Goal: Task Accomplishment & Management: Complete application form

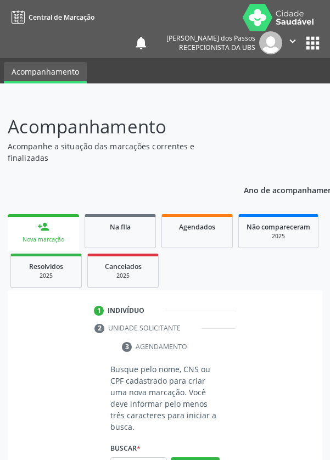
click at [139, 459] on input "text" at bounding box center [138, 466] width 57 height 19
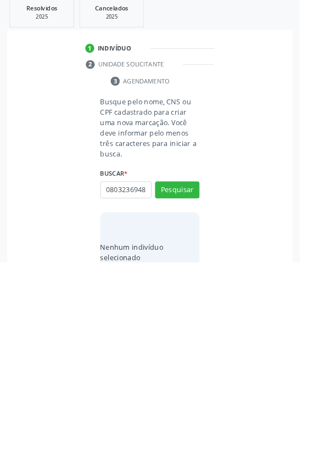
scroll to position [0, 2]
type input "08032369481"
click at [194, 373] on button "Pesquisar" at bounding box center [195, 380] width 49 height 19
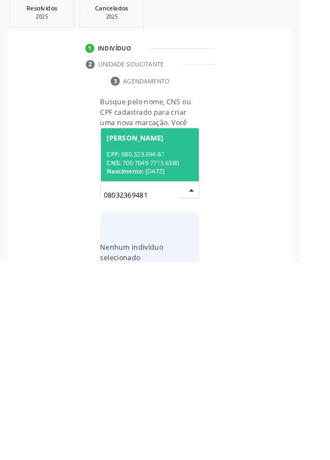
click at [158, 355] on span "Nascimento:" at bounding box center [137, 359] width 41 height 9
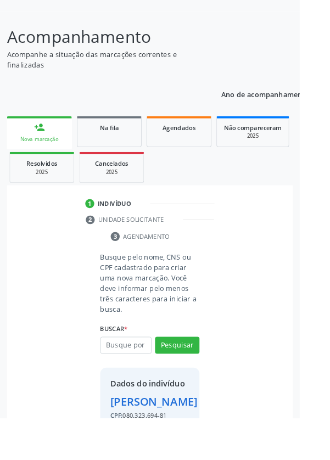
scroll to position [81, 0]
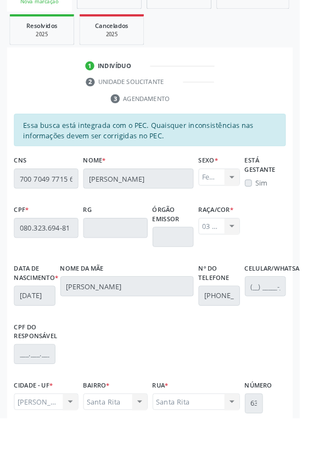
scroll to position [261, 0]
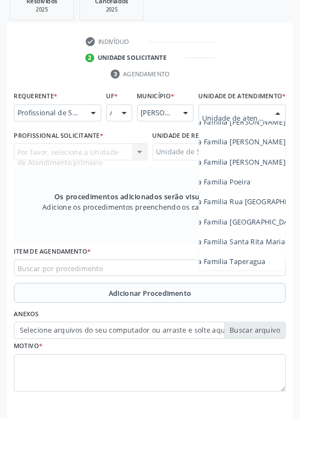
scroll to position [659, 83]
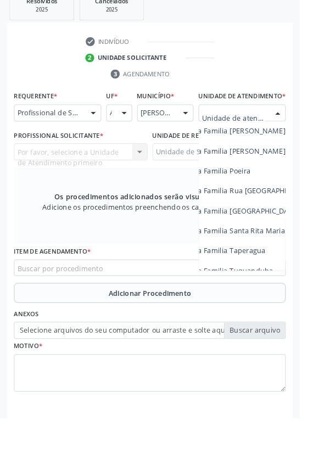
click at [292, 259] on span "Unidade de Saude da Familia Santa Rita Maria do C A [PERSON_NAME]" at bounding box center [273, 254] width 261 height 10
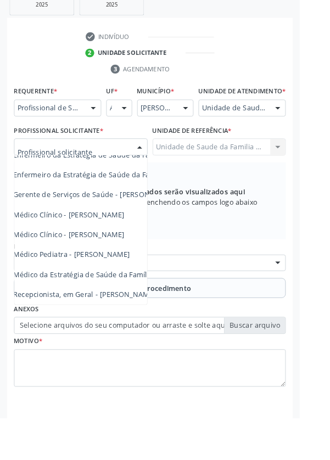
scroll to position [85, 5]
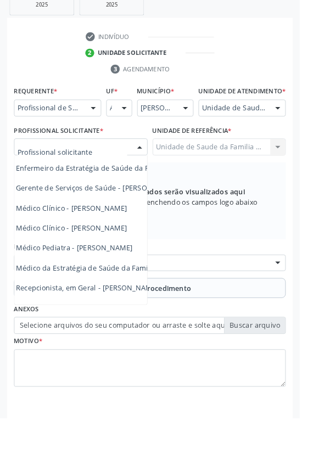
click at [134, 256] on span "Médico Clínico - [PERSON_NAME]" at bounding box center [79, 251] width 122 height 10
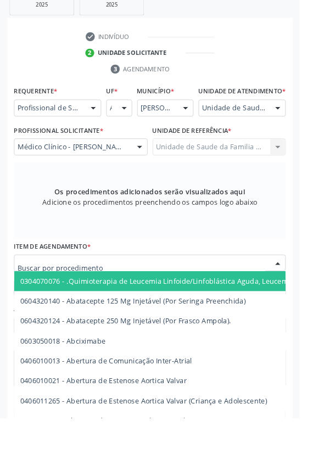
scroll to position [271, 0]
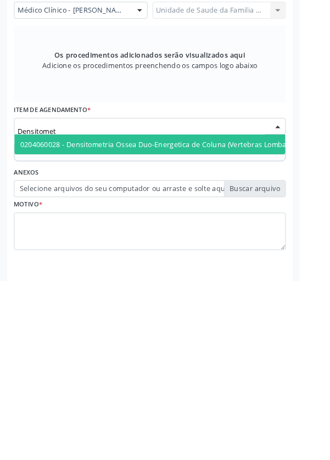
type input "Densitometr"
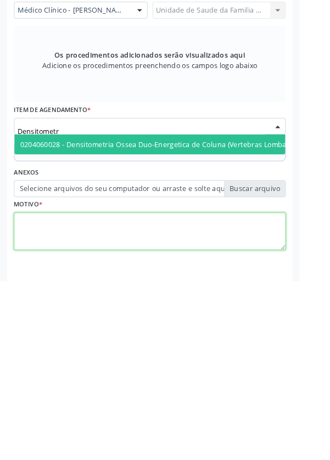
click at [73, 407] on div "Requerente * Profissional de Saúde Profissional de Saúde Paciente Nenhum result…" at bounding box center [164, 267] width 299 height 349
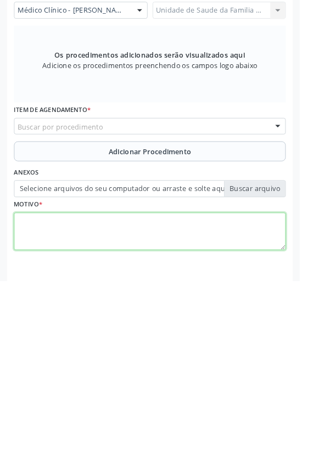
click at [81, 419] on textarea at bounding box center [164, 406] width 299 height 42
type textarea "Osteoporose"
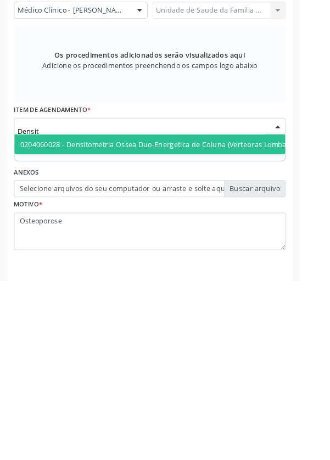
type input "Densito"
click at [198, 315] on span "0204060028 - Densitometria Ossea Duo-Energetica de Coluna (Vertebras Lombares E…" at bounding box center [218, 309] width 391 height 10
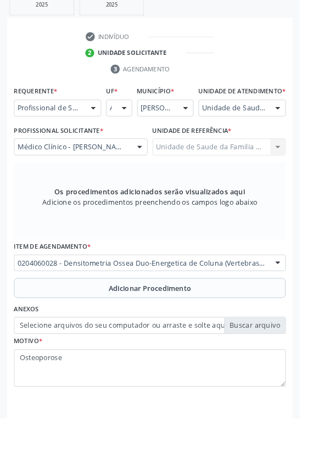
click at [88, 326] on button "Adicionar Procedimento" at bounding box center [164, 317] width 299 height 22
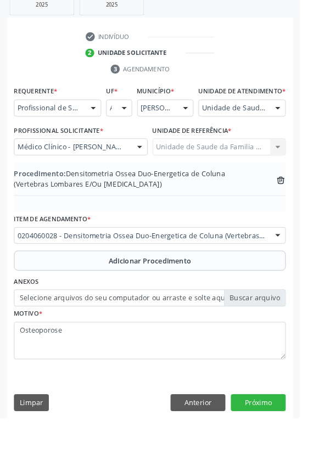
scroll to position [240, 0]
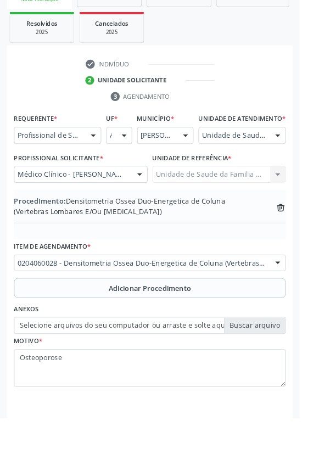
click at [66, 368] on label "Selecione arquivos do seu computador ou arraste e solte aqui" at bounding box center [164, 358] width 299 height 19
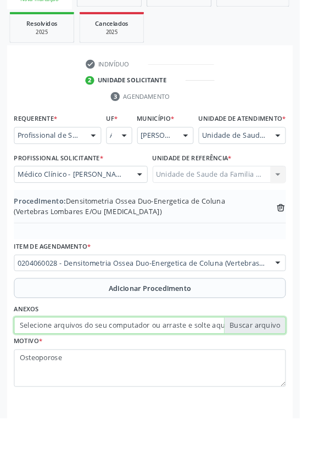
click at [66, 368] on input "Selecione arquivos do seu computador ou arraste e solte aqui" at bounding box center [164, 358] width 299 height 19
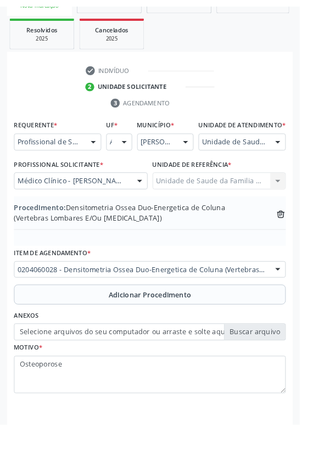
scroll to position [226, 0]
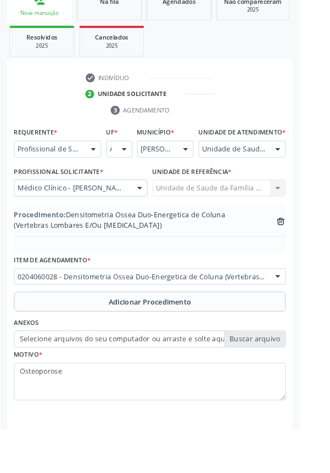
type input "C:\fakepath\17594055517081511123690654119503.jpg"
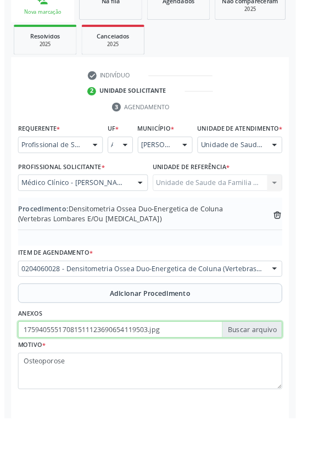
scroll to position [240, 0]
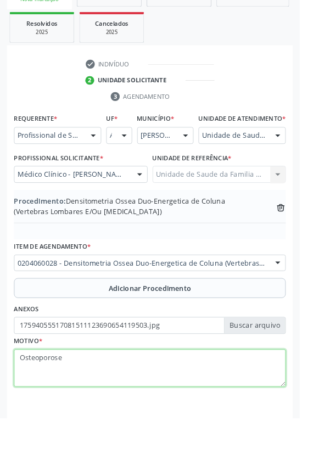
click at [23, 400] on textarea "Osteoporose" at bounding box center [164, 406] width 299 height 42
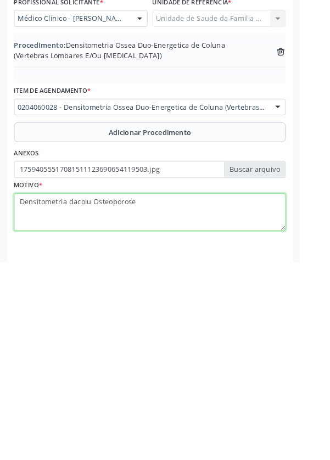
click at [82, 404] on textarea "Densitometria dacolu Osteoporose" at bounding box center [164, 406] width 299 height 42
click at [97, 402] on textarea "Densitometria da colu Osteoporose" at bounding box center [164, 406] width 299 height 42
click at [81, 419] on textarea "Densitometria da coluna lombar e fêmur Osteoporose" at bounding box center [164, 406] width 299 height 42
type textarea "Densitometria da coluna lombar e fêmur Osteoporose ?"
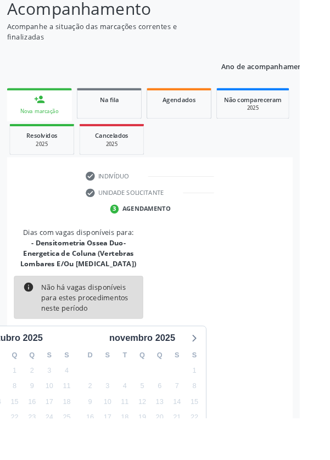
scroll to position [114, 0]
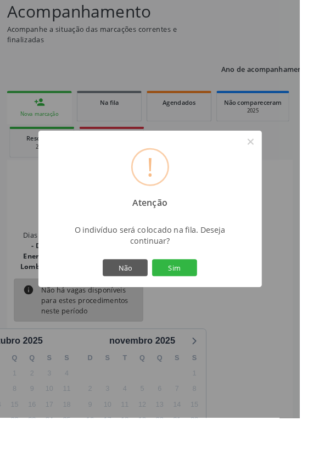
click at [209, 304] on button "Sim" at bounding box center [191, 294] width 49 height 19
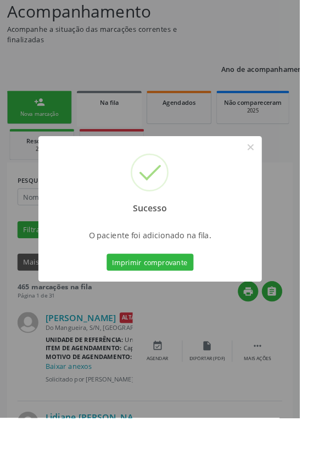
scroll to position [0, 0]
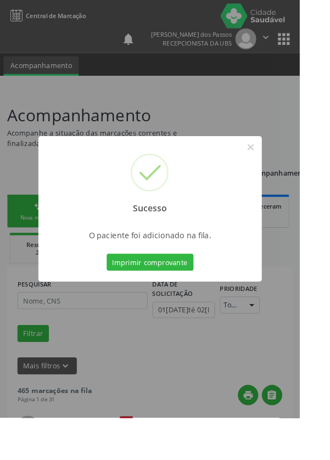
click at [172, 298] on button "Imprimir comprovante" at bounding box center [165, 288] width 96 height 19
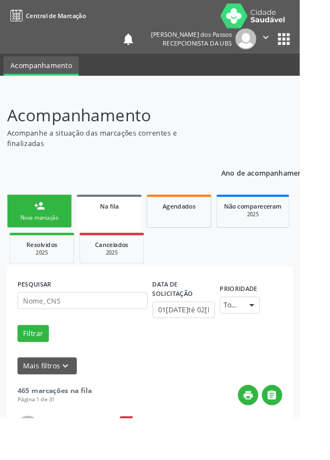
click at [32, 234] on link "person_add Nova marcação" at bounding box center [43, 232] width 71 height 37
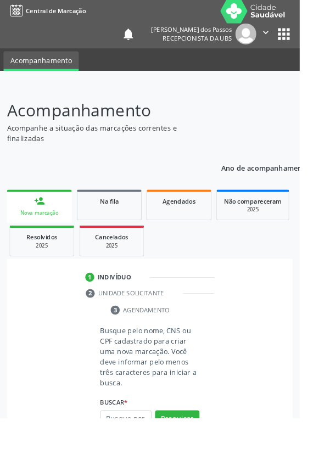
scroll to position [28, 0]
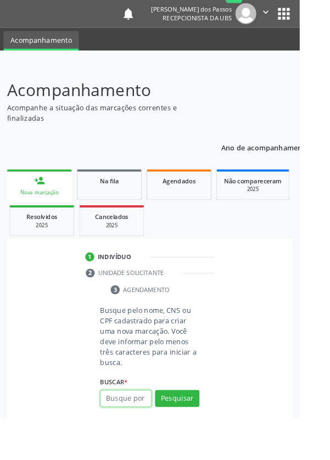
click at [139, 441] on input "text" at bounding box center [138, 438] width 57 height 19
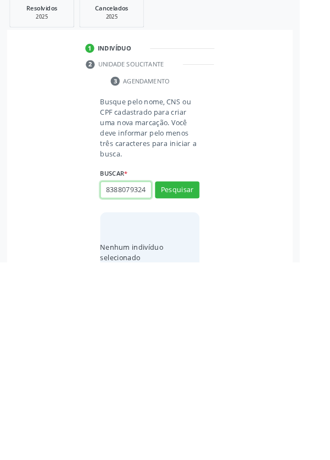
scroll to position [0, 2]
type input "83880793249"
click at [195, 378] on button "Pesquisar" at bounding box center [195, 380] width 49 height 19
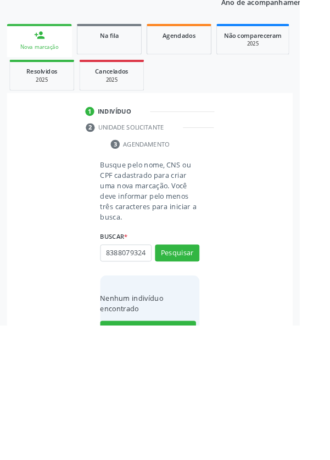
scroll to position [86, 0]
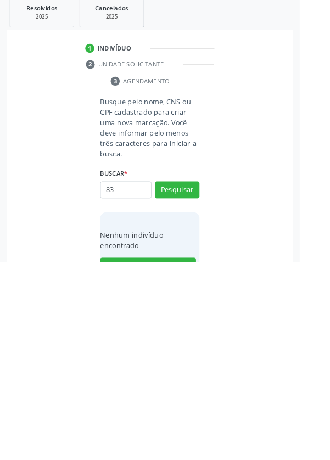
type input "8"
type input "702102773658698"
click at [197, 377] on button "Pesquisar" at bounding box center [195, 380] width 49 height 19
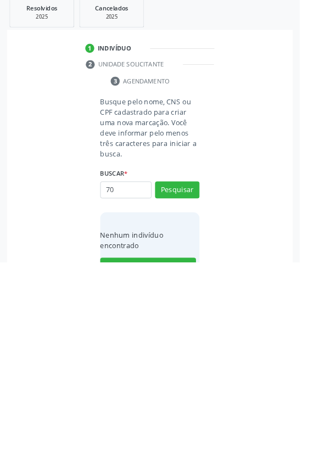
type input "7"
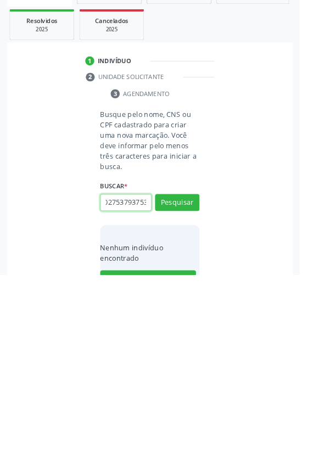
scroll to position [86, 0]
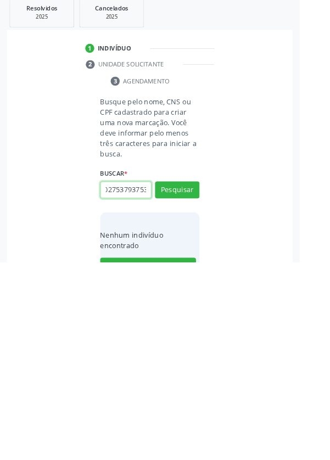
type input "898002753793753"
click at [200, 381] on button "Pesquisar" at bounding box center [195, 380] width 49 height 19
type input "898002753793753"
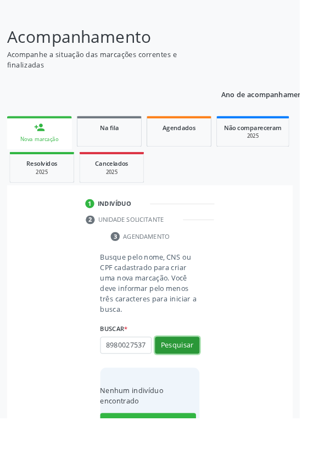
click at [192, 377] on button "Pesquisar" at bounding box center [195, 380] width 49 height 19
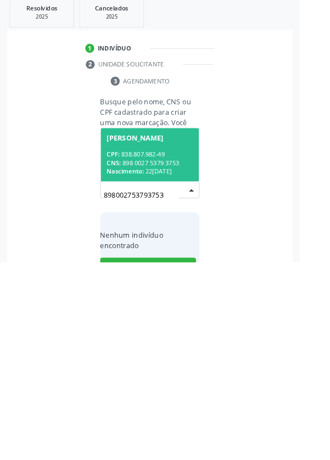
click at [158, 356] on span "Nascimento:" at bounding box center [137, 359] width 41 height 9
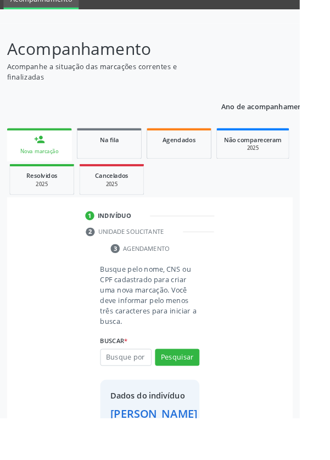
scroll to position [63, 0]
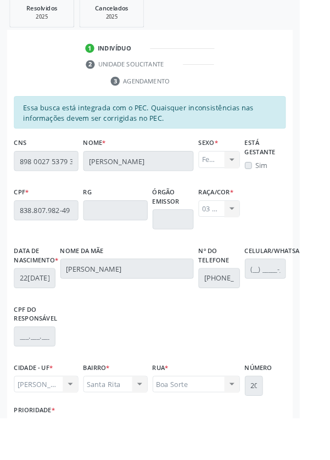
scroll to position [258, 0]
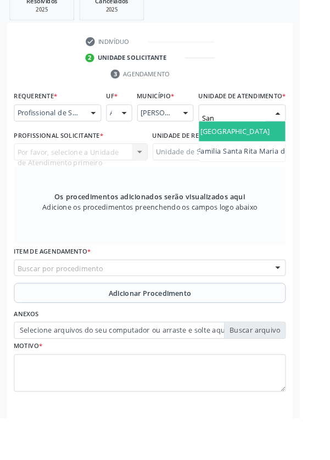
scroll to position [0, 91]
type input "Santa Rita"
click at [270, 150] on span "Unidade de Saude da Familia Santa Rita Maria do C A [PERSON_NAME]" at bounding box center [265, 144] width 261 height 10
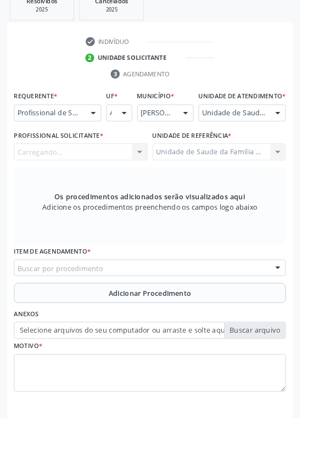
click at [82, 177] on div "Carregando... Nenhum resultado encontrado para: " " Não há nenhuma opção para s…" at bounding box center [88, 167] width 147 height 19
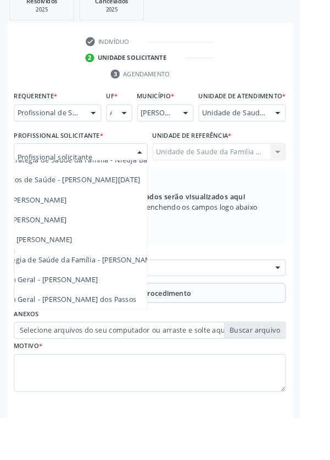
scroll to position [97, 71]
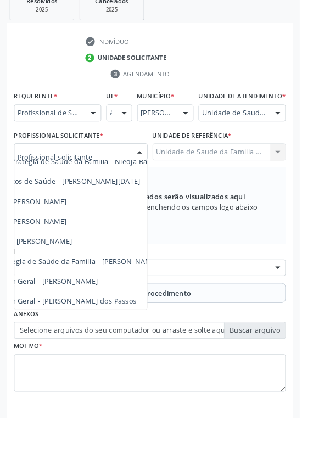
click at [136, 293] on span "Médico da Estratégia de Saúde da Família - [PERSON_NAME]" at bounding box center [62, 288] width 223 height 10
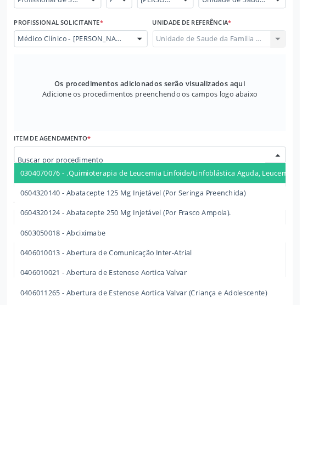
scroll to position [265, 0]
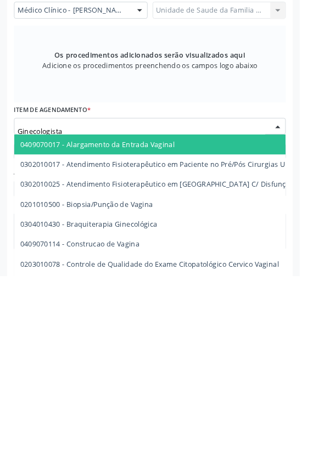
type input "Ginecologista"
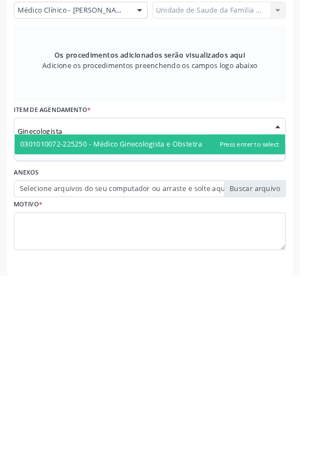
click at [129, 320] on span "0301010072-225250 - Médico Ginecologista e Obstetra" at bounding box center [123, 315] width 200 height 10
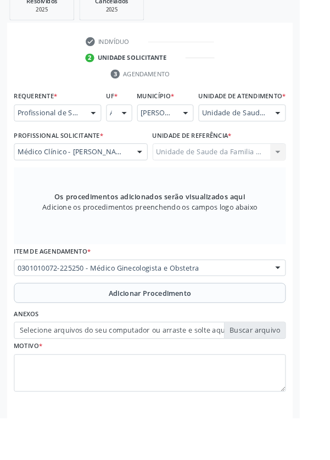
click at [110, 330] on button "Adicionar Procedimento" at bounding box center [164, 323] width 299 height 22
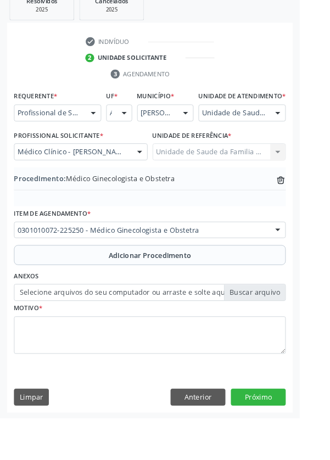
scroll to position [229, 0]
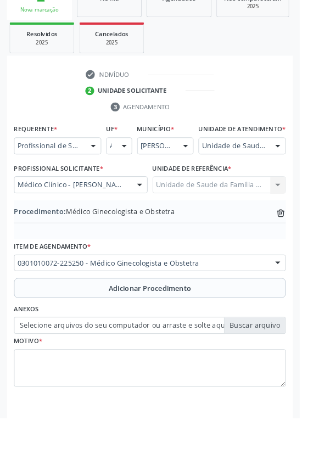
click at [99, 368] on label "Selecione arquivos do seu computador ou arraste e solte aqui" at bounding box center [164, 358] width 299 height 19
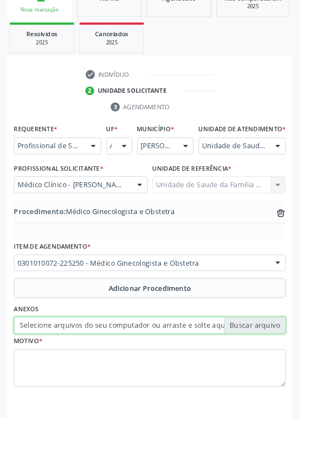
click at [99, 368] on input "Selecione arquivos do seu computador ou arraste e solte aqui" at bounding box center [164, 358] width 299 height 19
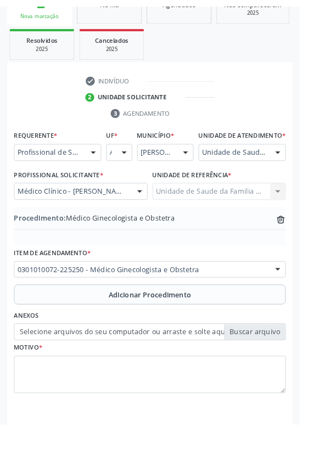
scroll to position [214, 0]
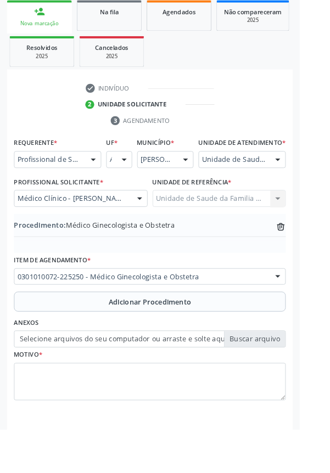
type input "C:\fakepath\17594068351237439107733878054008.jpg"
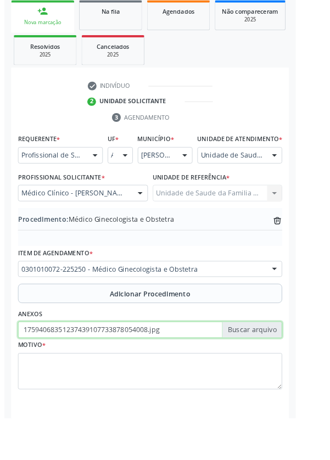
scroll to position [229, 0]
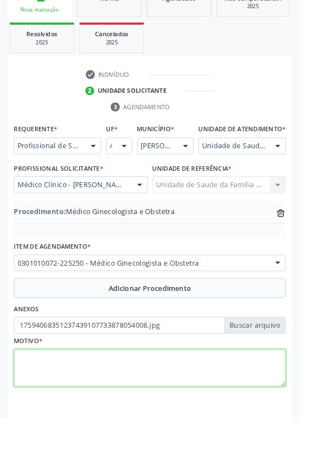
click at [68, 417] on textarea at bounding box center [164, 406] width 299 height 42
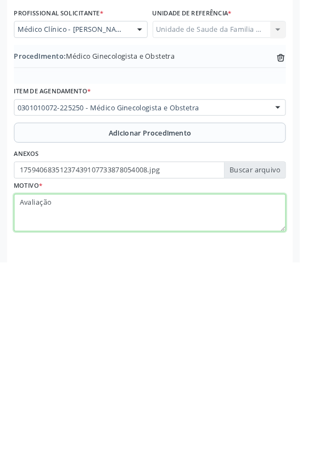
type textarea "Avaliação"
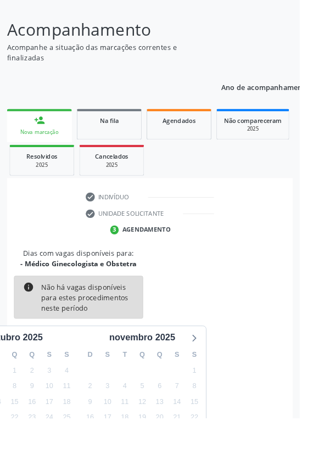
scroll to position [91, 0]
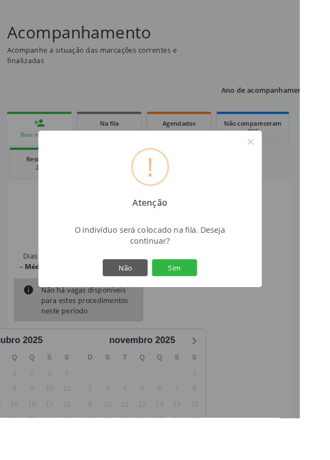
click at [210, 304] on button "Sim" at bounding box center [191, 294] width 49 height 19
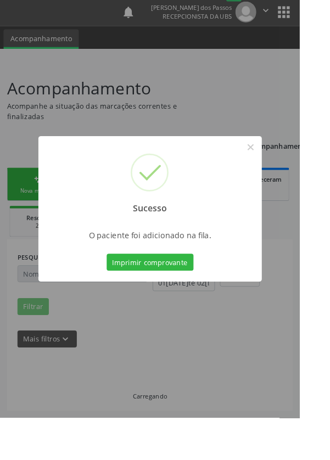
scroll to position [0, 0]
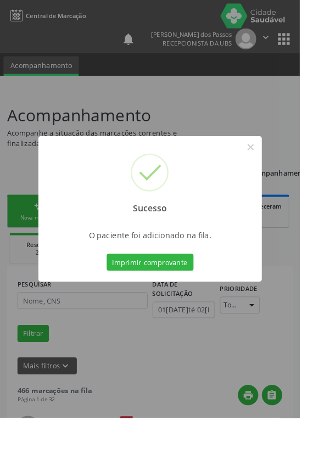
click at [162, 298] on button "Imprimir comprovante" at bounding box center [165, 288] width 96 height 19
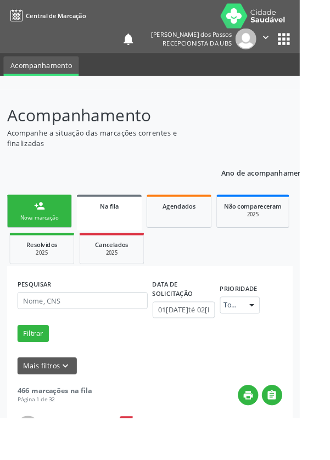
click at [37, 242] on div "Nova marcação" at bounding box center [43, 239] width 55 height 8
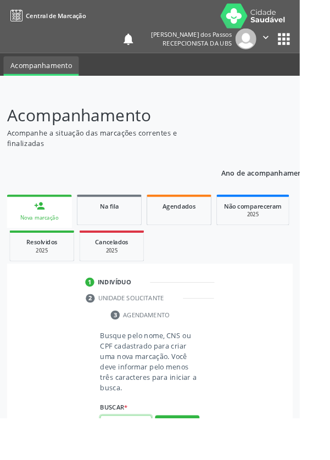
click at [138, 459] on input "text" at bounding box center [138, 466] width 57 height 19
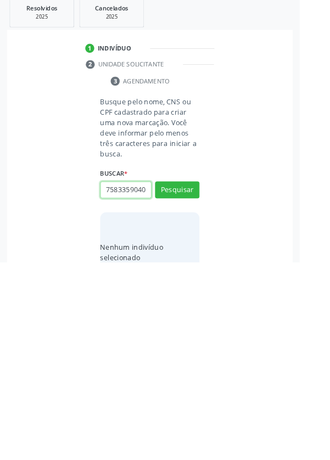
scroll to position [0, 2]
type input "75833590400"
click at [190, 381] on button "Pesquisar" at bounding box center [195, 380] width 49 height 19
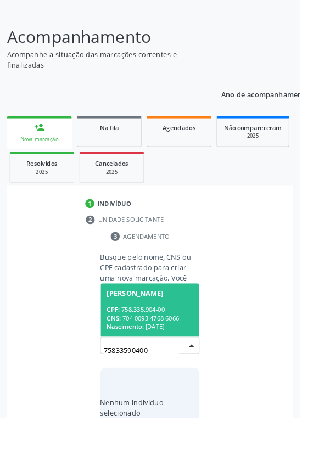
scroll to position [86, 0]
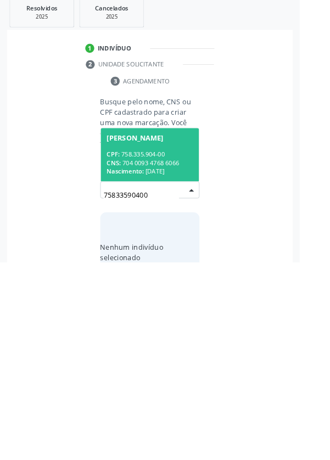
click at [159, 338] on div "CPF: 758.335.904-00" at bounding box center [164, 340] width 95 height 9
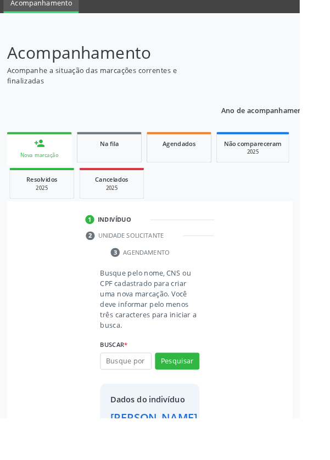
scroll to position [63, 0]
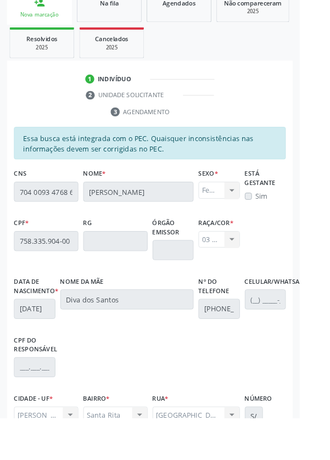
scroll to position [261, 0]
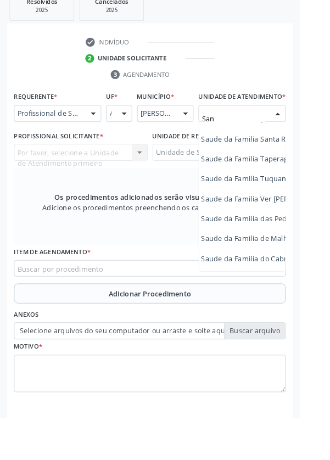
scroll to position [0, 49]
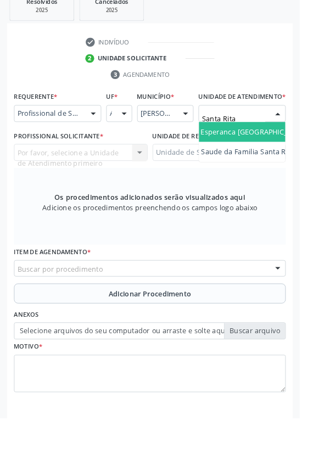
type input "Santa Rita"
click at [276, 150] on span "Unidade de Saude da Familia Santa Rita Maria do C A [PERSON_NAME]" at bounding box center [306, 145] width 261 height 10
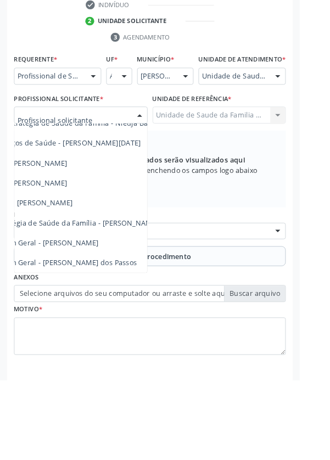
scroll to position [265, 0]
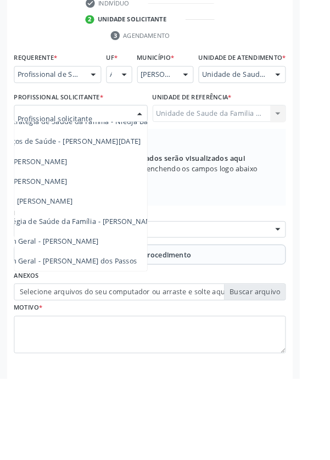
click at [133, 291] on span "Médico da Estratégia de Saúde da Família - [PERSON_NAME]" at bounding box center [63, 286] width 223 height 10
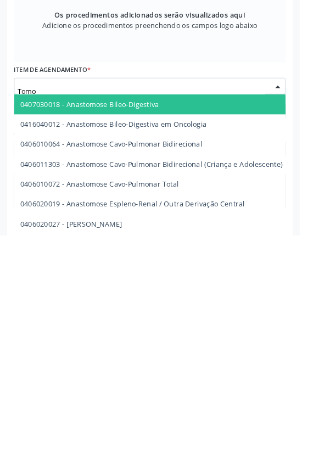
scroll to position [271, 0]
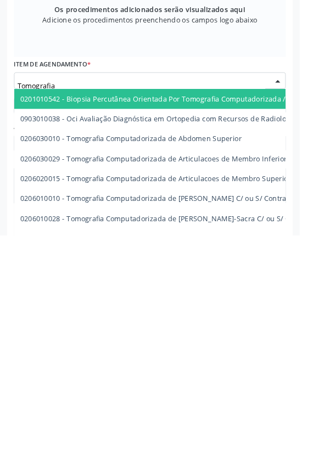
type input "Tomografia"
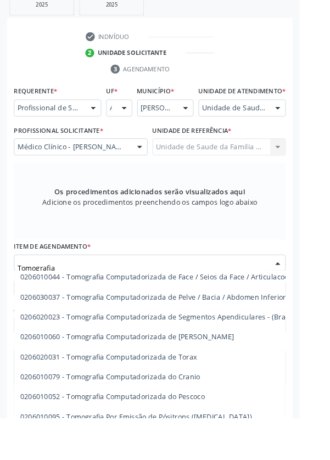
scroll to position [181, 0]
click at [240, 403] on span "0206020031 - Tomografia Computadorizada de Torax" at bounding box center [261, 392] width 491 height 22
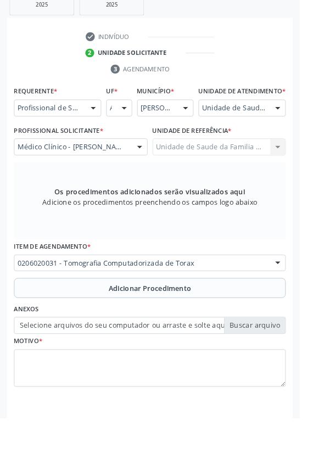
click at [88, 326] on button "Adicionar Procedimento" at bounding box center [164, 317] width 299 height 22
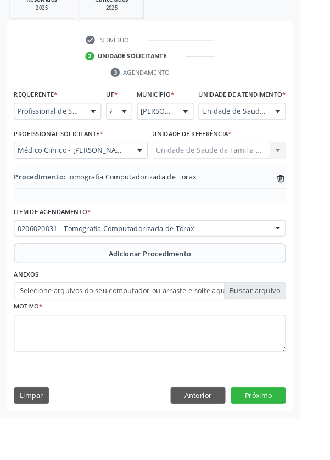
scroll to position [229, 0]
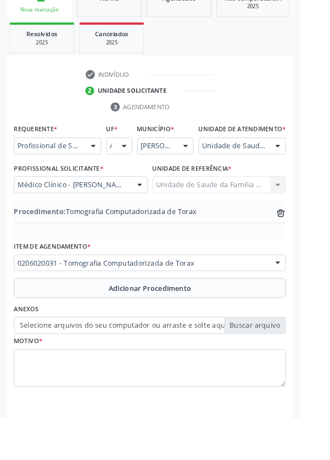
click at [138, 368] on label "Selecione arquivos do seu computador ou arraste e solte aqui" at bounding box center [164, 358] width 299 height 19
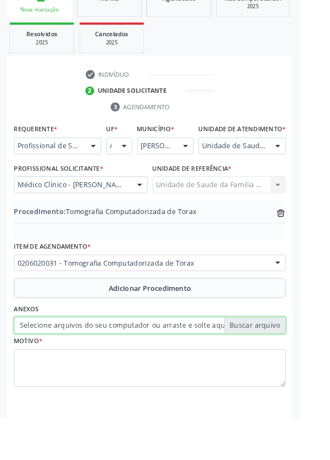
click at [138, 368] on input "Selecione arquivos do seu computador ou arraste e solte aqui" at bounding box center [164, 358] width 299 height 19
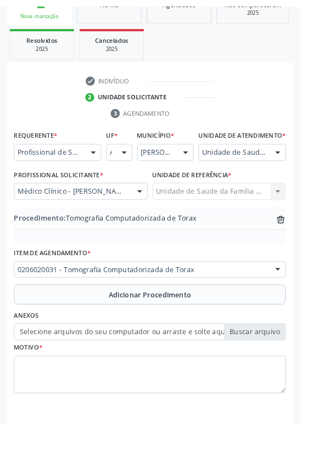
scroll to position [214, 0]
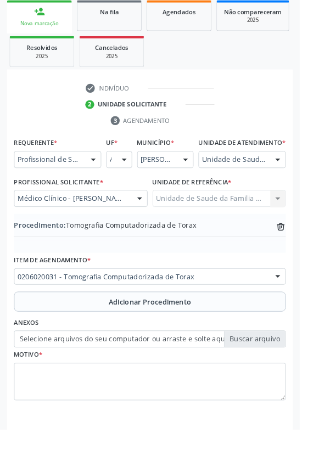
type input "C:\fakepath\17594071278798014725582511045015.jpg"
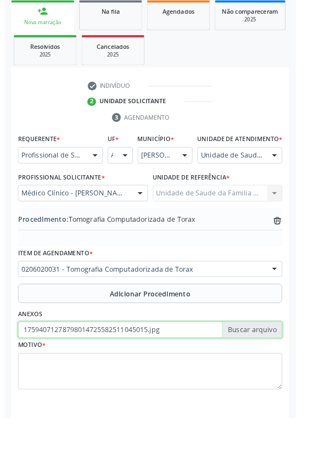
scroll to position [229, 0]
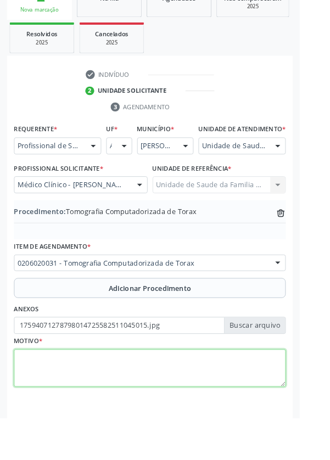
click at [49, 416] on textarea at bounding box center [164, 406] width 299 height 42
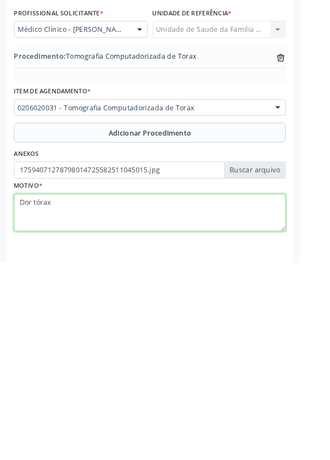
type textarea "Dor tórax"
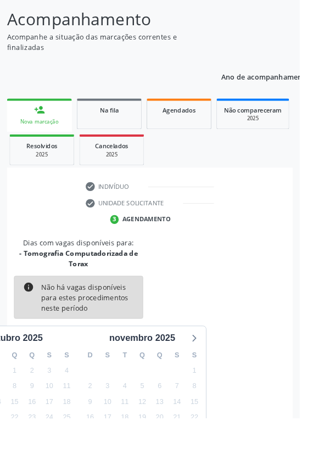
scroll to position [103, 0]
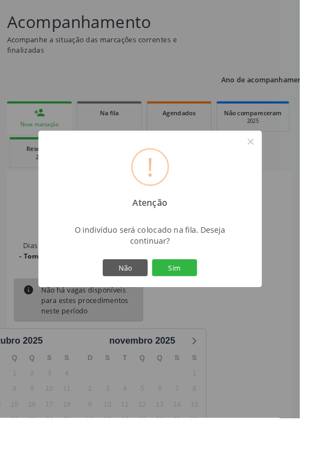
click at [205, 304] on button "Sim" at bounding box center [191, 294] width 49 height 19
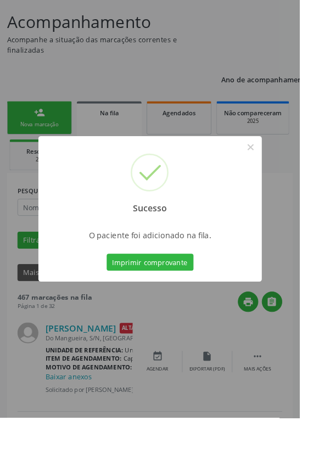
scroll to position [0, 0]
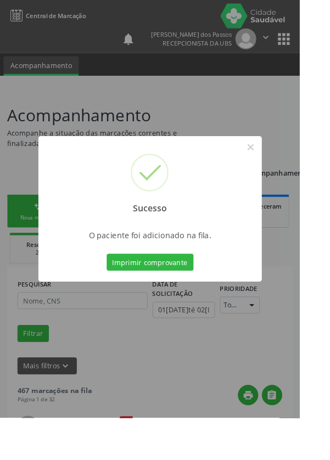
click at [166, 298] on button "Imprimir comprovante" at bounding box center [165, 288] width 96 height 19
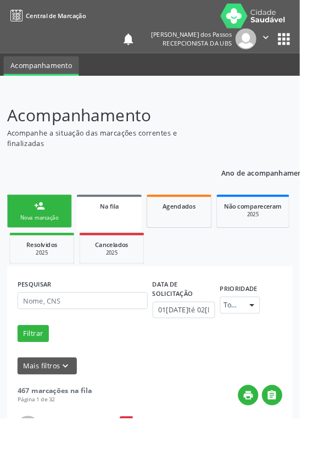
click at [34, 238] on div "Nova marcação" at bounding box center [43, 239] width 55 height 8
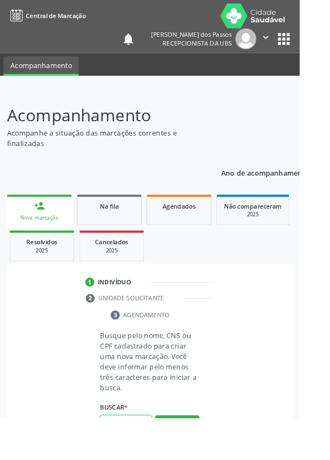
click at [143, 459] on input "text" at bounding box center [138, 466] width 57 height 19
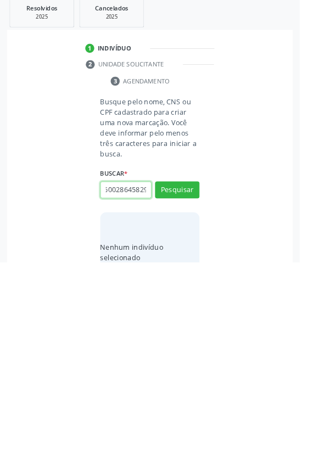
scroll to position [0, 20]
type input "707600286458299"
click at [192, 381] on button "Pesquisar" at bounding box center [195, 380] width 49 height 19
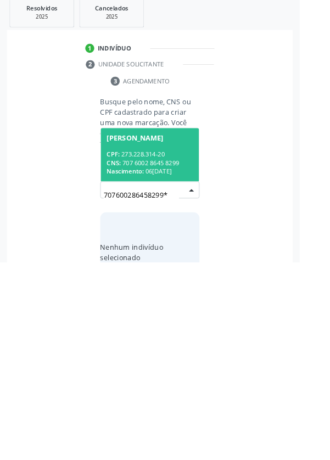
type input "707600286458299*"
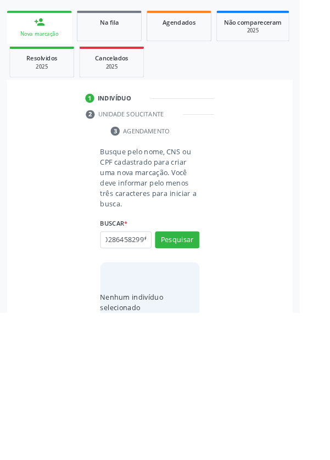
click at [154, 273] on div "1 Indivíduo 2 Unidade solicitante 3 Agendamento Busque pelo nome, CNS ou CPF ca…" at bounding box center [165, 358] width 315 height 285
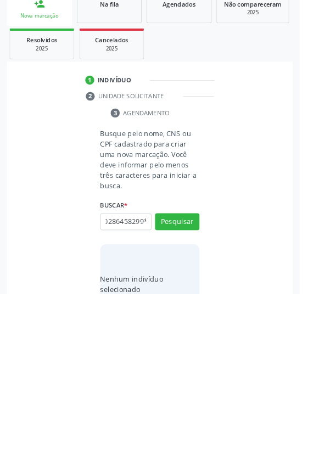
scroll to position [0, 0]
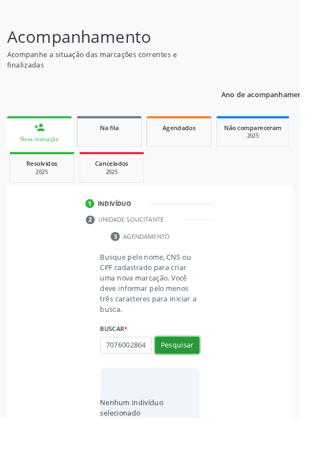
click at [192, 378] on button "Pesquisar" at bounding box center [195, 380] width 49 height 19
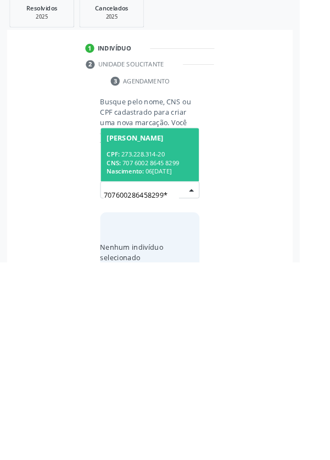
click at [160, 341] on div "CPF: 273.228.314-20" at bounding box center [164, 340] width 95 height 9
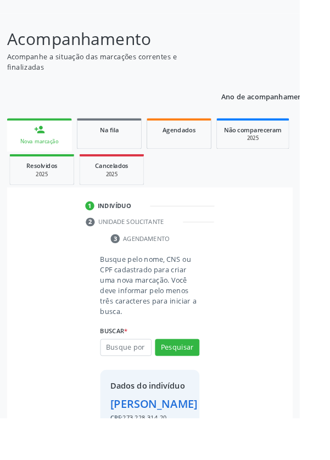
scroll to position [81, 0]
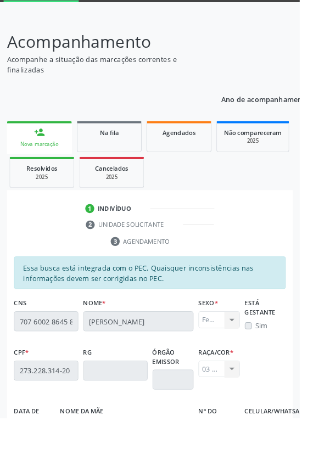
scroll to position [261, 0]
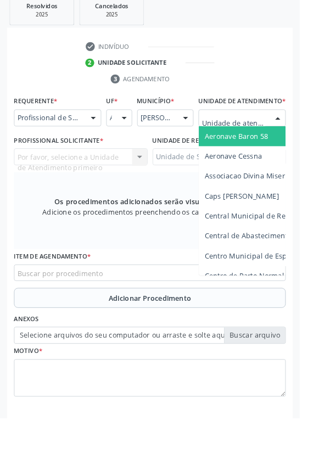
scroll to position [265, 0]
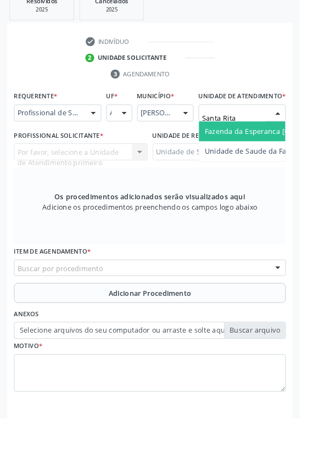
type input "Santa Rita"
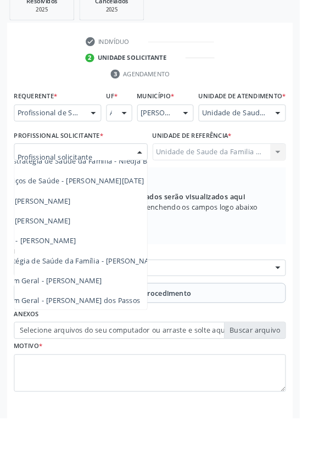
scroll to position [99, 68]
click at [145, 291] on span "Médico da Estratégia de Saúde da Família - [PERSON_NAME]" at bounding box center [66, 285] width 223 height 10
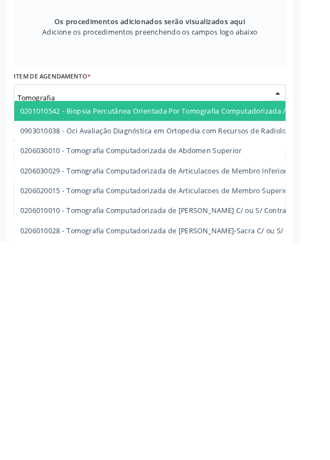
scroll to position [271, 0]
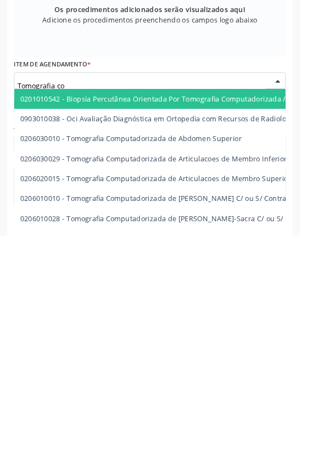
type input "Tomografia c"
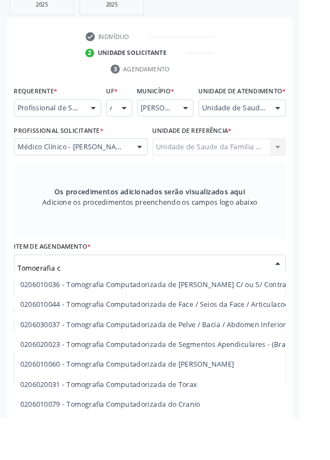
scroll to position [165, 0]
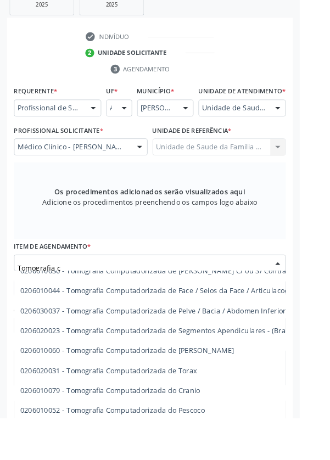
click at [212, 435] on span "0206010079 - Tomografia Computadorizada do Cranio" at bounding box center [122, 430] width 198 height 10
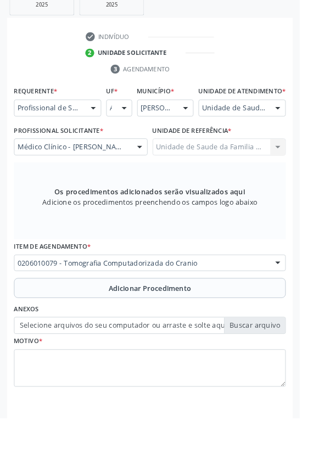
click at [91, 327] on button "Adicionar Procedimento" at bounding box center [164, 317] width 299 height 22
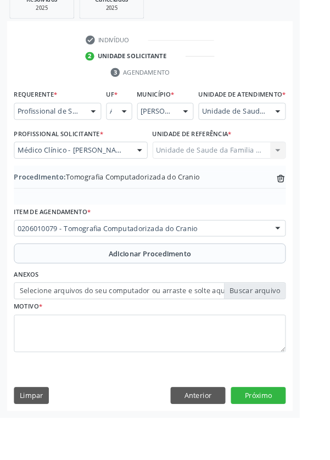
scroll to position [229, 0]
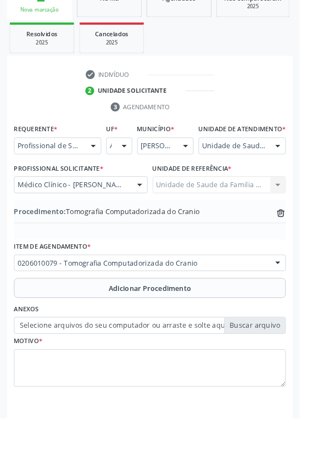
click at [113, 368] on label "Selecione arquivos do seu computador ou arraste e solte aqui" at bounding box center [164, 358] width 299 height 19
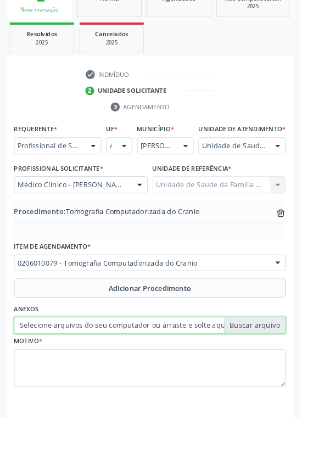
click at [113, 368] on input "Selecione arquivos do seu computador ou arraste e solte aqui" at bounding box center [164, 358] width 299 height 19
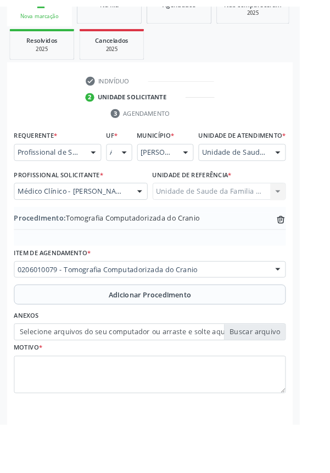
scroll to position [214, 0]
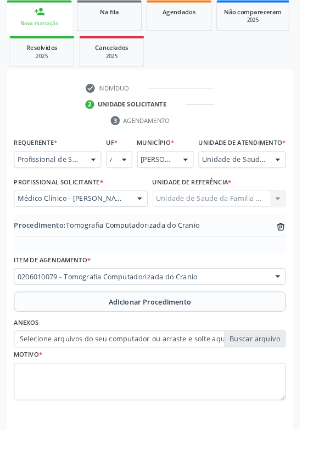
type input "C:\fakepath\17594073814525178941762744103255.jpg"
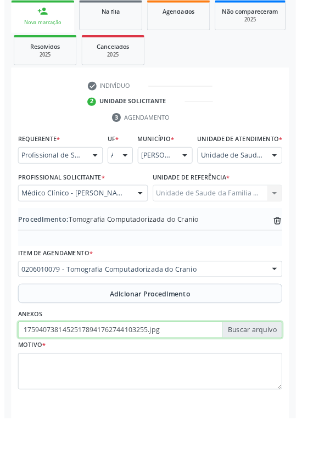
scroll to position [229, 0]
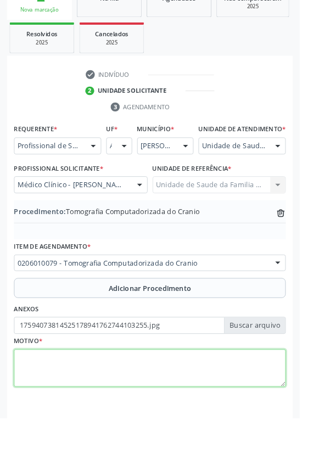
click at [77, 406] on textarea at bounding box center [164, 406] width 299 height 42
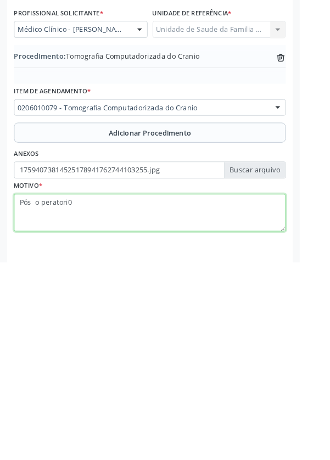
click at [41, 399] on textarea "Pós o peratori0" at bounding box center [164, 406] width 299 height 42
click at [47, 406] on textarea "Pós o peratori0" at bounding box center [164, 406] width 299 height 42
click at [108, 405] on textarea "Pós operatório tardio detom9r" at bounding box center [164, 406] width 299 height 42
click at [113, 399] on textarea "Pós operatório tardio detom9r" at bounding box center [164, 406] width 299 height 42
click at [120, 404] on textarea "Pós operatório tardio detom9r" at bounding box center [164, 406] width 299 height 42
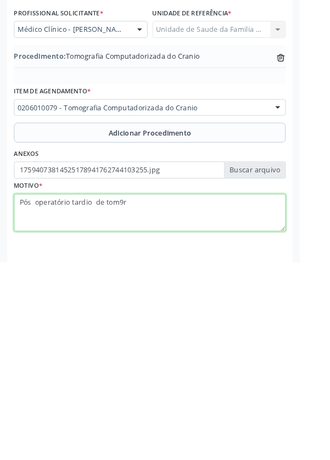
click at [142, 403] on textarea "Pós operatório tardio de tom9r" at bounding box center [164, 406] width 299 height 42
type textarea "Pós operatório tardio de tomar cerebral"
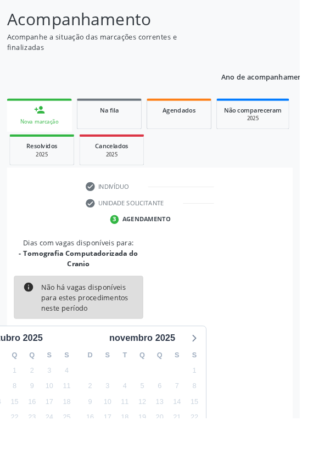
scroll to position [103, 0]
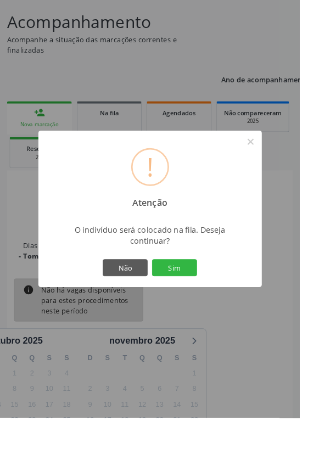
click at [210, 304] on button "Sim" at bounding box center [191, 294] width 49 height 19
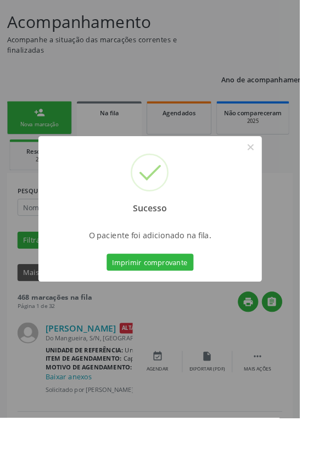
scroll to position [0, 0]
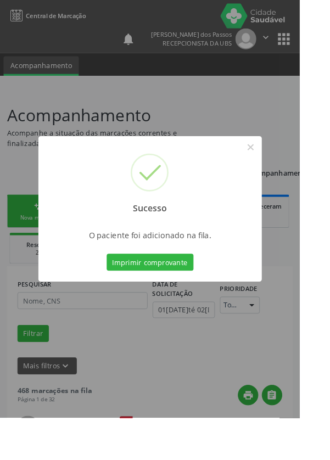
click at [173, 298] on button "Imprimir comprovante" at bounding box center [165, 288] width 96 height 19
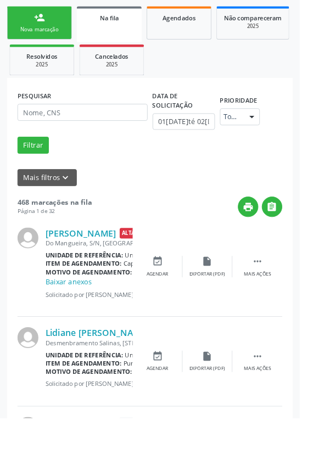
scroll to position [209, 0]
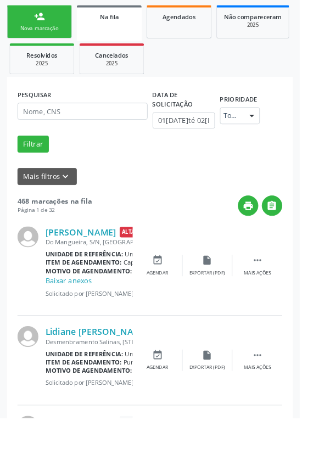
click at [37, 35] on div "Nova marcação" at bounding box center [43, 31] width 55 height 8
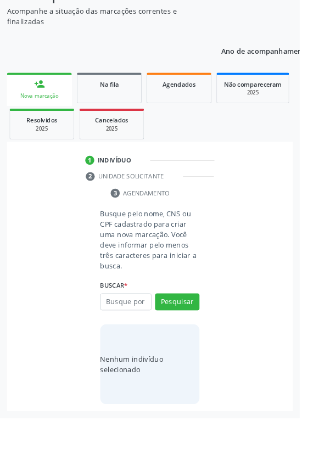
scroll to position [86, 0]
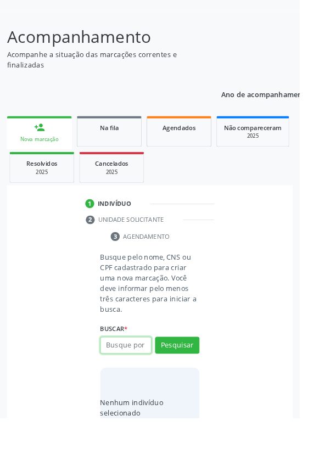
click at [128, 381] on input "text" at bounding box center [138, 380] width 57 height 19
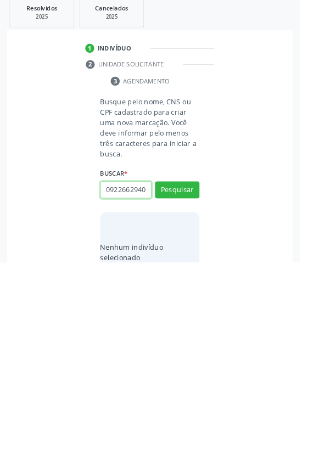
scroll to position [0, 2]
type input "09226629404"
click at [194, 377] on button "Pesquisar" at bounding box center [195, 380] width 49 height 19
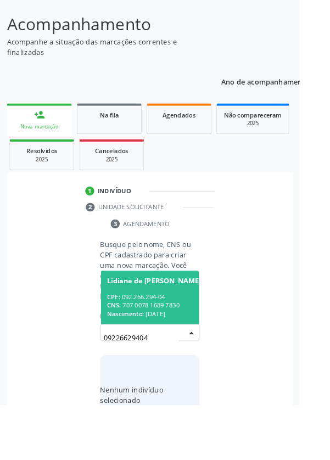
scroll to position [86, 0]
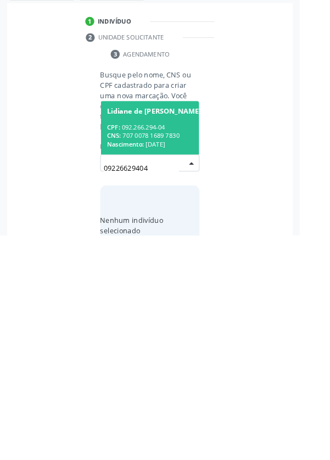
click at [156, 336] on div "CPF: 092.266.294-04" at bounding box center [169, 340] width 104 height 9
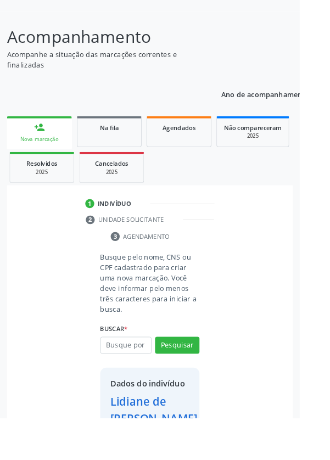
scroll to position [121, 0]
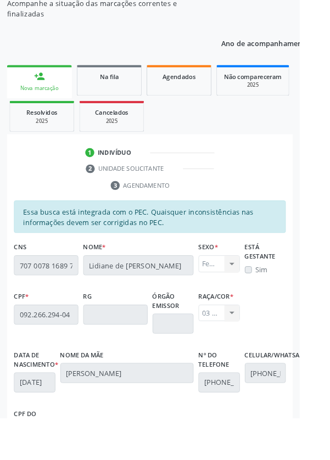
scroll to position [261, 0]
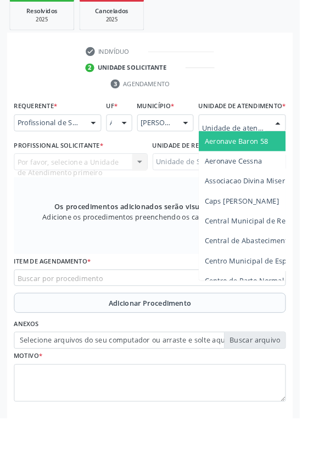
scroll to position [265, 0]
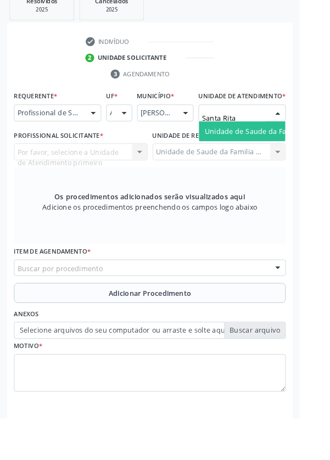
click at [94, 177] on div "Por favor, selecione a Unidade de Atendimento primeiro Nenhum resultado encontr…" at bounding box center [88, 167] width 147 height 19
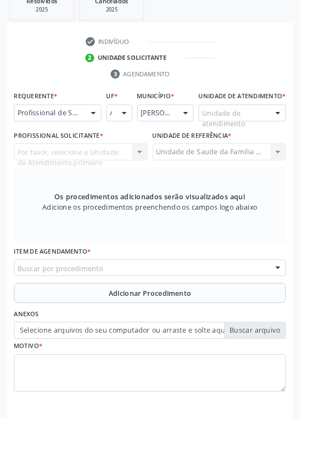
click at [96, 177] on div "Por favor, selecione a Unidade de Atendimento primeiro Nenhum resultado encontr…" at bounding box center [88, 167] width 147 height 19
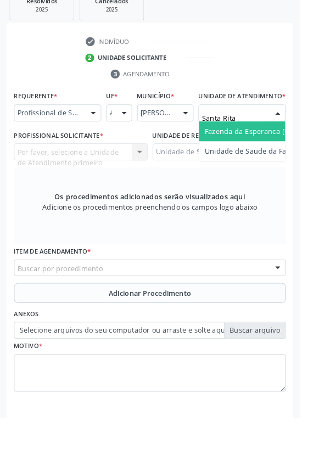
type input "Santa Rita"
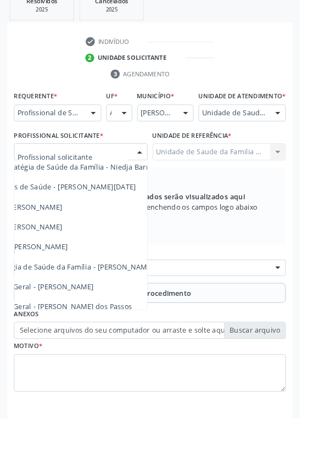
scroll to position [99, 76]
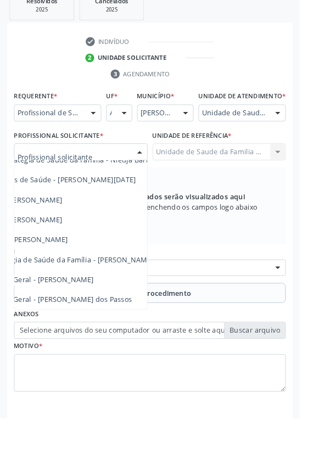
click at [140, 291] on span "Médico da Estratégia de Saúde da Família - [PERSON_NAME]" at bounding box center [57, 285] width 223 height 10
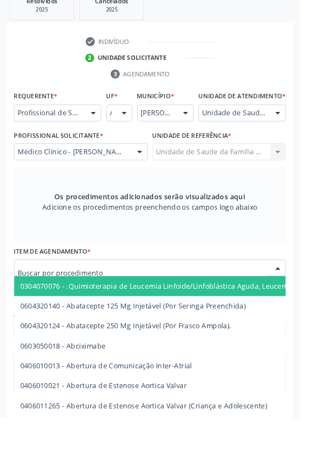
scroll to position [265, 0]
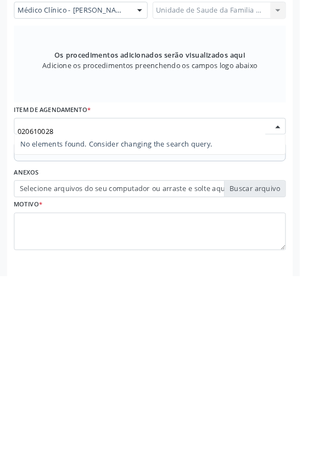
click at [34, 311] on input "020610028" at bounding box center [155, 301] width 273 height 22
click at [36, 307] on input "020610028" at bounding box center [155, 301] width 273 height 22
type input "0206010028"
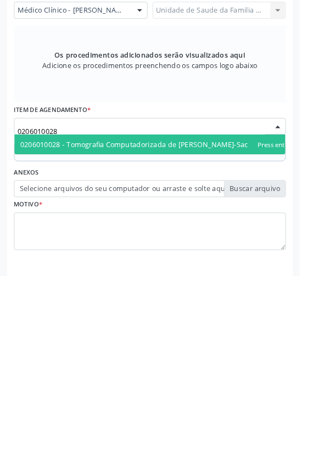
click at [248, 326] on span "0206010028 - Tomografia Computadorizada de [PERSON_NAME]-Sacra C/ ou S/ Contras…" at bounding box center [186, 315] width 340 height 22
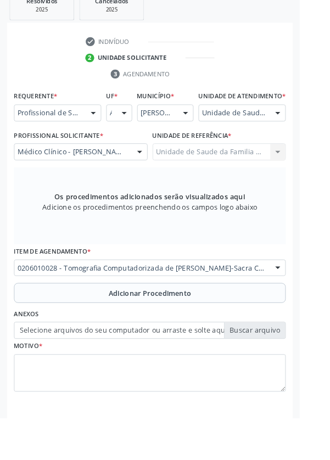
click at [102, 332] on button "Adicionar Procedimento" at bounding box center [164, 323] width 299 height 22
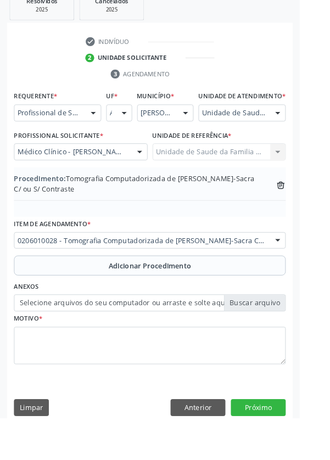
scroll to position [240, 0]
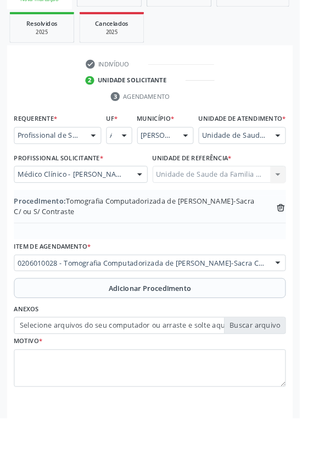
click at [91, 368] on label "Selecione arquivos do seu computador ou arraste e solte aqui" at bounding box center [164, 358] width 299 height 19
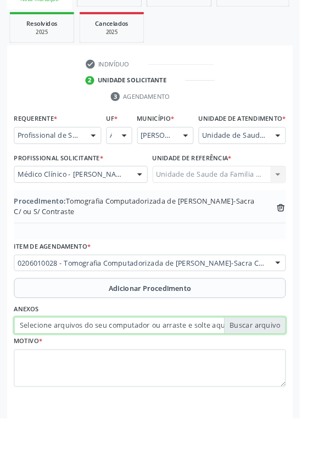
click at [91, 368] on input "Selecione arquivos do seu computador ou arraste e solte aqui" at bounding box center [164, 358] width 299 height 19
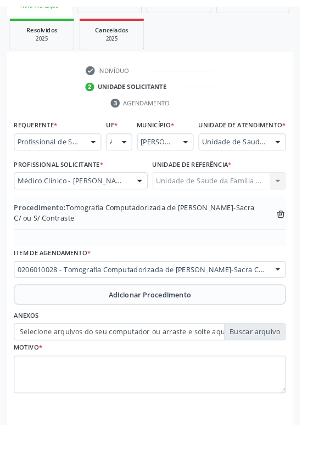
scroll to position [226, 0]
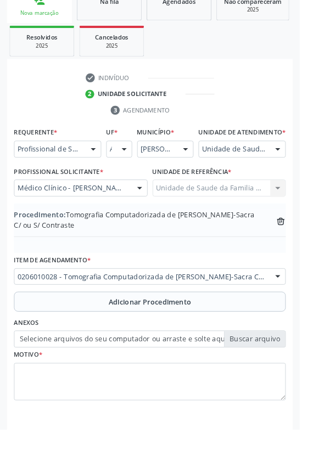
type input "C:\fakepath\175940865067832366313338798112.jpg"
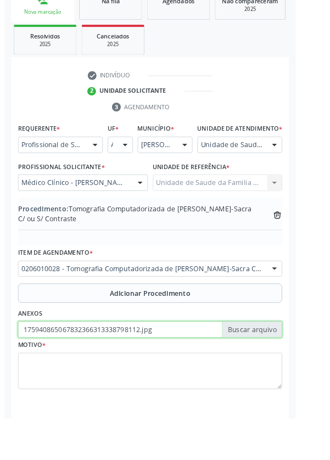
scroll to position [240, 0]
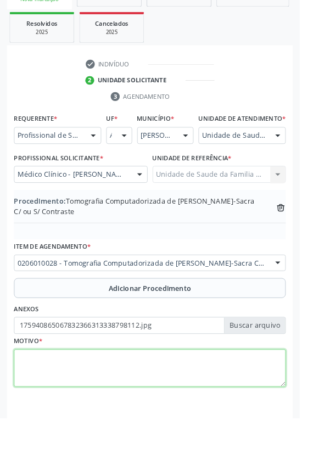
click at [68, 417] on textarea at bounding box center [164, 406] width 299 height 42
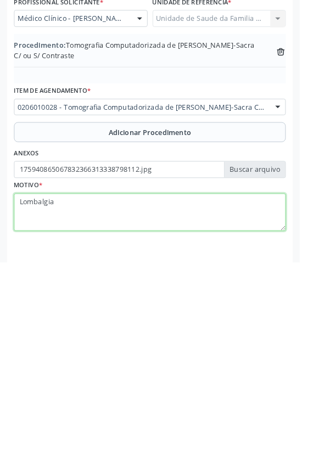
type textarea "Lombalgia"
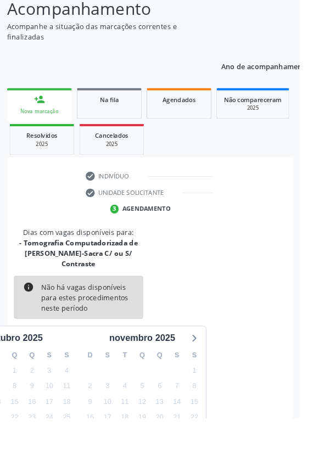
scroll to position [114, 0]
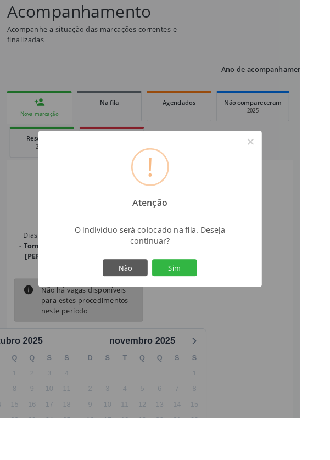
click at [211, 304] on button "Sim" at bounding box center [191, 294] width 49 height 19
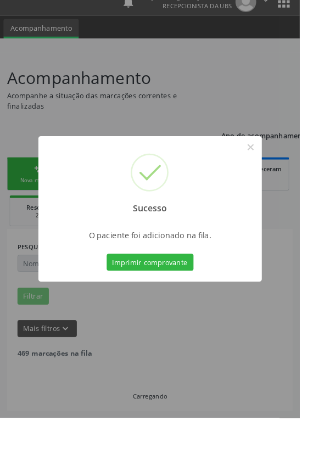
scroll to position [0, 0]
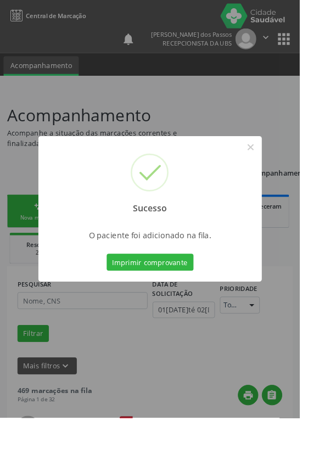
click at [176, 298] on button "Imprimir comprovante" at bounding box center [165, 288] width 96 height 19
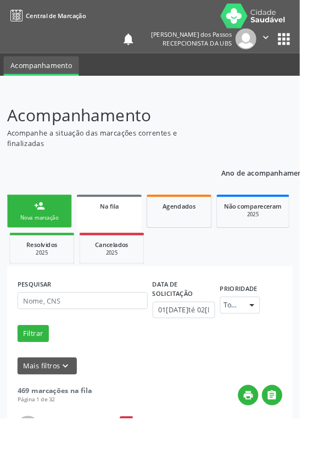
click at [30, 244] on link "person_add Nova marcação" at bounding box center [43, 232] width 71 height 37
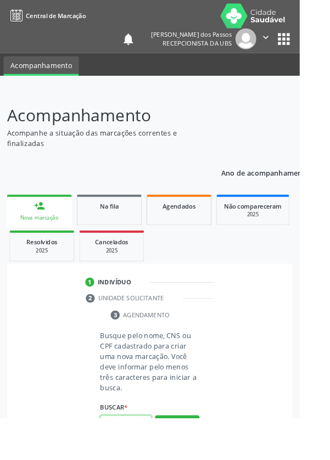
click at [131, 459] on input "text" at bounding box center [138, 466] width 57 height 19
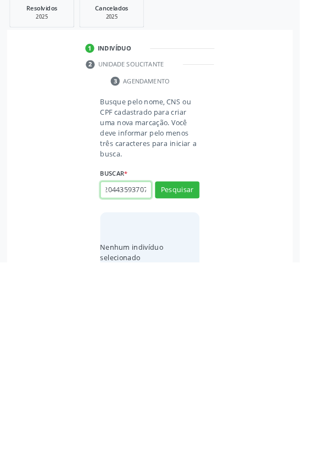
scroll to position [0, 20]
type input "705204435937070"
click at [195, 379] on button "Pesquisar" at bounding box center [195, 380] width 49 height 19
type input "705204435937070"
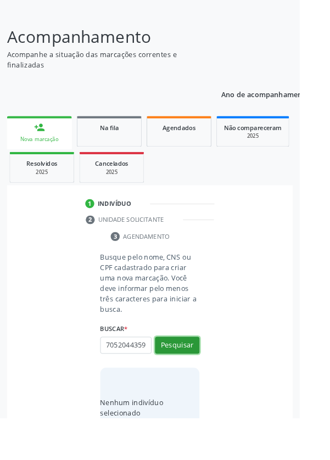
click at [193, 381] on button "Pesquisar" at bounding box center [195, 380] width 49 height 19
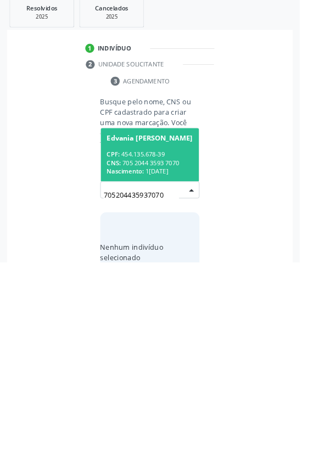
click at [154, 346] on div "CNS: 705 2044 3593 7070" at bounding box center [164, 350] width 95 height 9
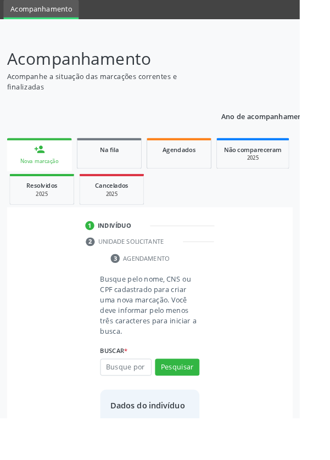
scroll to position [63, 0]
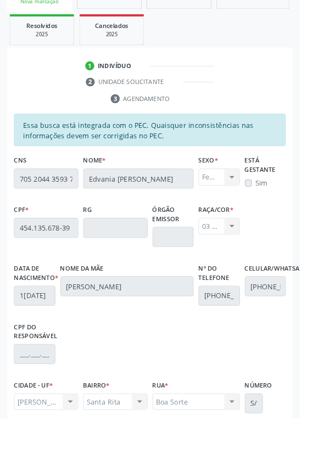
scroll to position [261, 0]
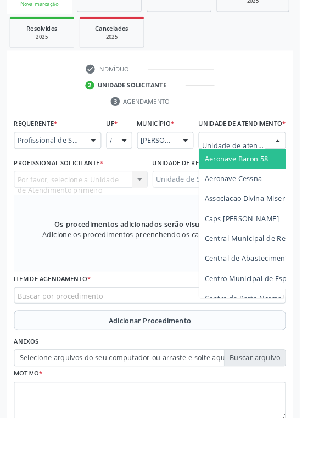
scroll to position [265, 0]
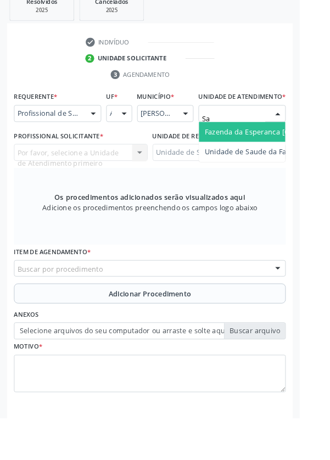
type input "S"
type input "Santa Rita"
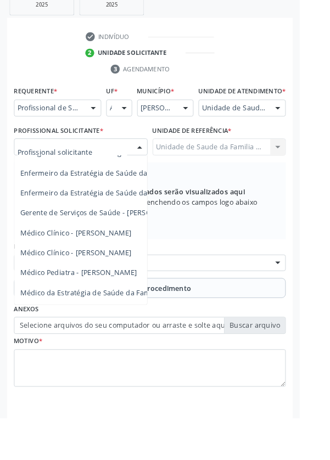
scroll to position [63, 0]
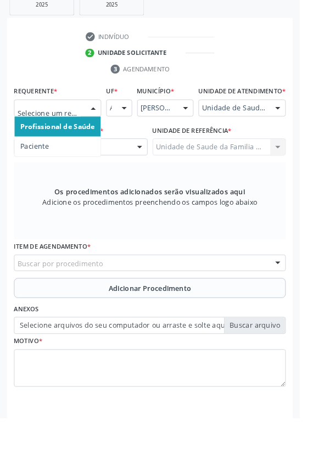
click at [42, 160] on span "Paciente" at bounding box center [38, 161] width 31 height 10
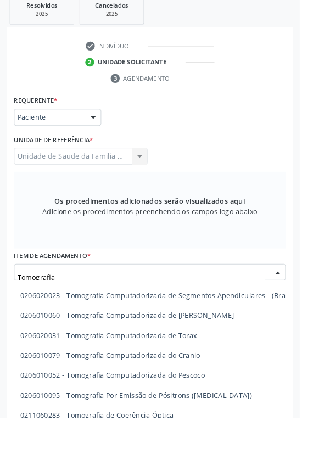
scroll to position [231, 0]
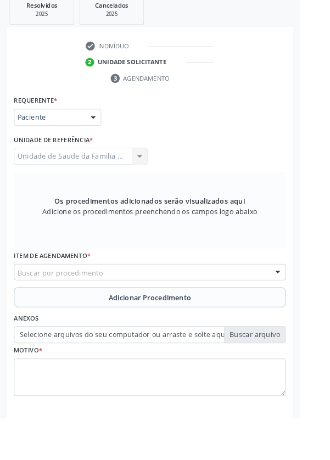
click at [156, 299] on div "Buscar por procedimento" at bounding box center [164, 299] width 299 height 19
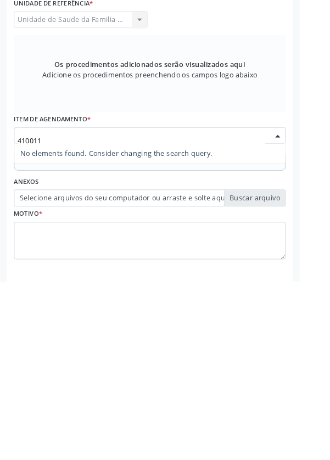
scroll to position [0, 0]
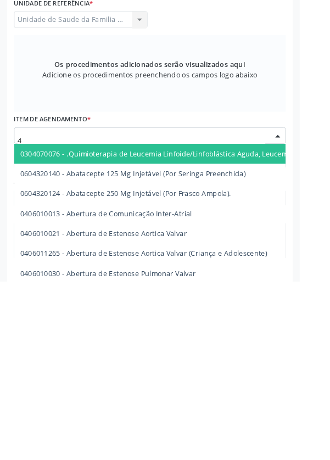
click at [46, 301] on input "4" at bounding box center [155, 305] width 273 height 22
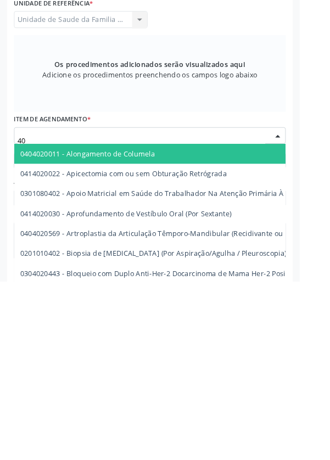
type input "4"
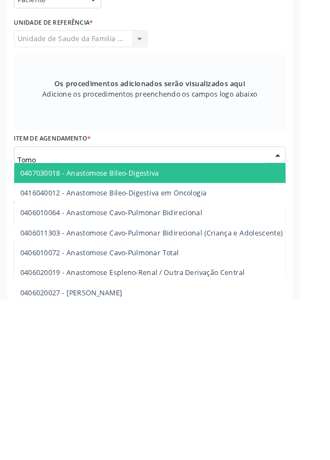
scroll to position [261, 0]
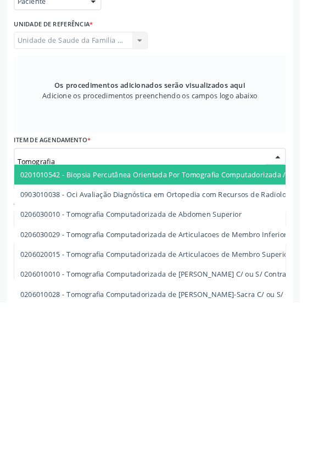
type input "Tomografia"
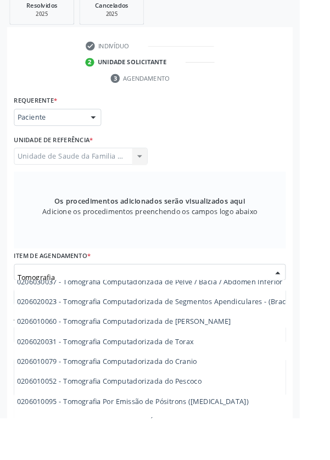
scroll to position [205, 4]
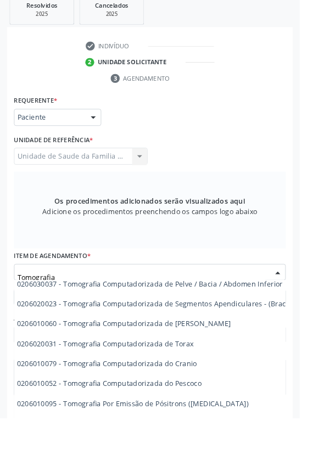
click at [227, 399] on span "0206010079 - Tomografia Computadorizada do Cranio" at bounding box center [257, 400] width 491 height 22
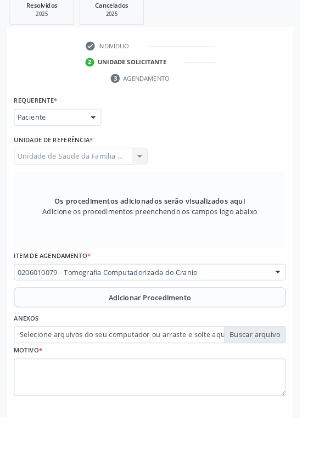
click at [152, 326] on span "Adicionar Procedimento" at bounding box center [165, 328] width 91 height 12
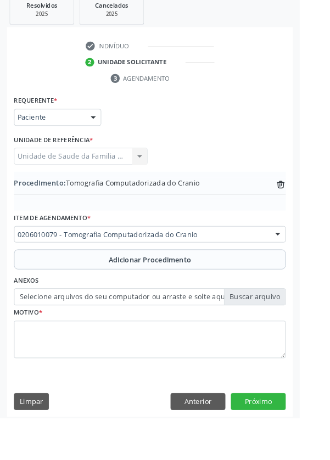
scroll to position [218, 0]
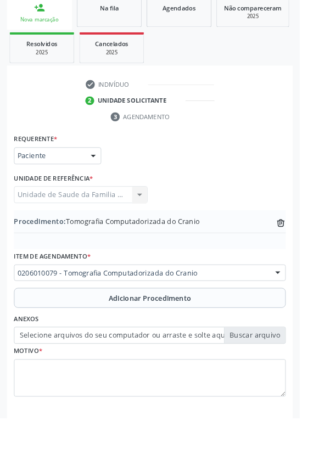
click at [108, 371] on label "Selecione arquivos do seu computador ou arraste e solte aqui" at bounding box center [164, 369] width 299 height 19
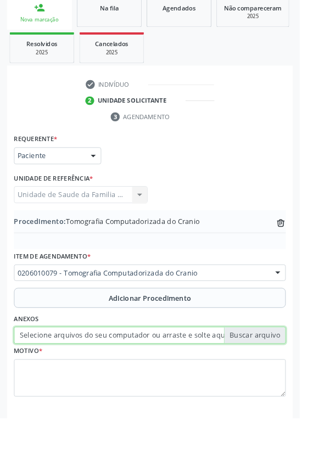
click at [108, 371] on input "Selecione arquivos do seu computador ou arraste e solte aqui" at bounding box center [164, 369] width 299 height 19
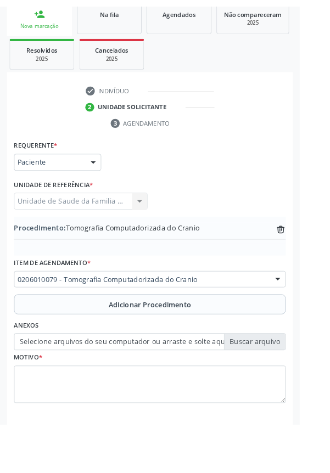
scroll to position [204, 0]
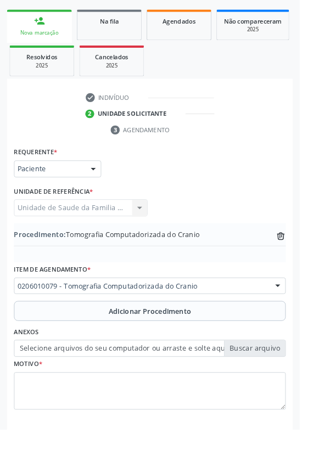
type input "C:\fakepath\1759409391079417025487331915052.jpg"
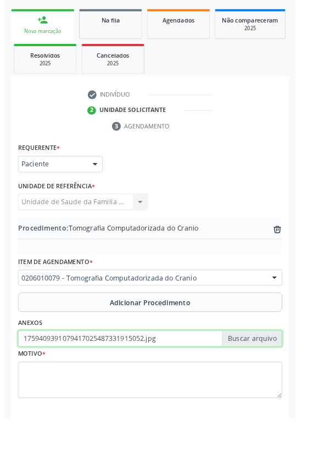
scroll to position [218, 0]
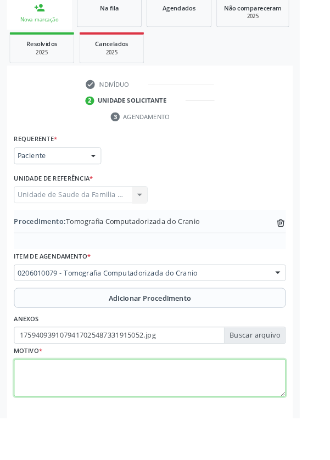
click at [115, 418] on textarea at bounding box center [164, 416] width 299 height 42
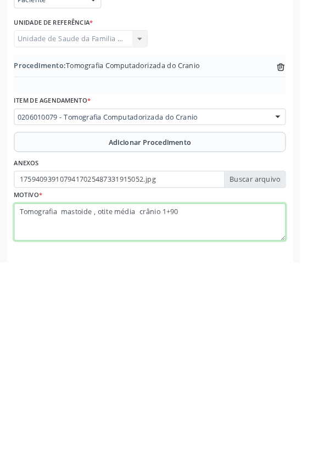
type textarea "Tomografia mastoide , otite média crânio 1+906"
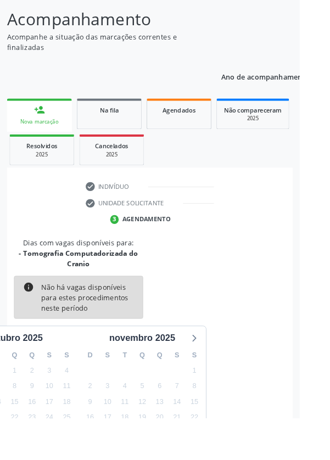
scroll to position [103, 0]
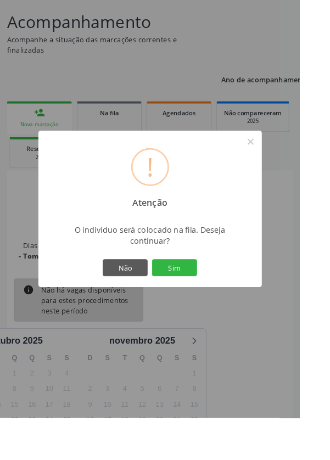
click at [205, 304] on button "Sim" at bounding box center [191, 294] width 49 height 19
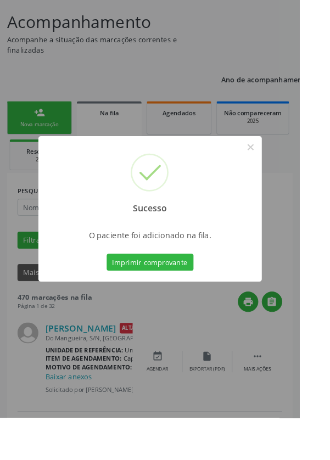
scroll to position [0, 0]
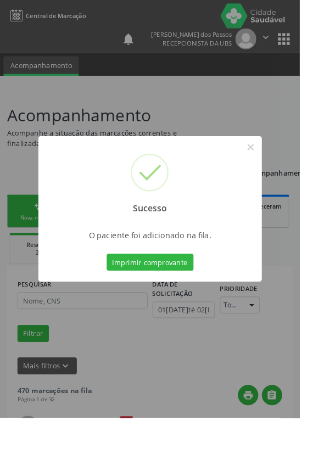
click at [170, 298] on button "Imprimir comprovante" at bounding box center [165, 288] width 96 height 19
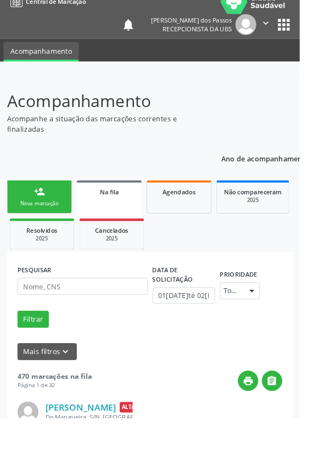
scroll to position [15, 0]
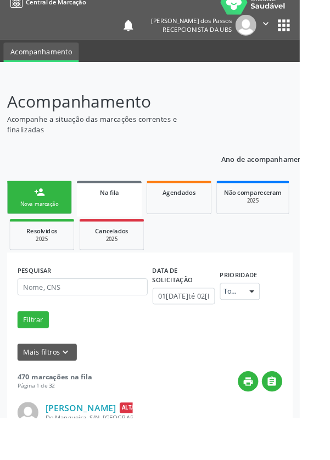
click at [45, 220] on link "person_add Nova marcação" at bounding box center [43, 217] width 71 height 37
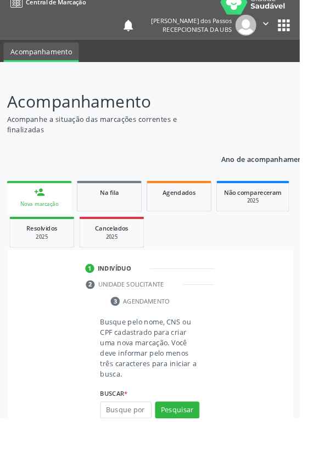
click at [35, 222] on div "Nova marcação" at bounding box center [43, 225] width 56 height 8
click at [139, 454] on input "text" at bounding box center [138, 451] width 57 height 19
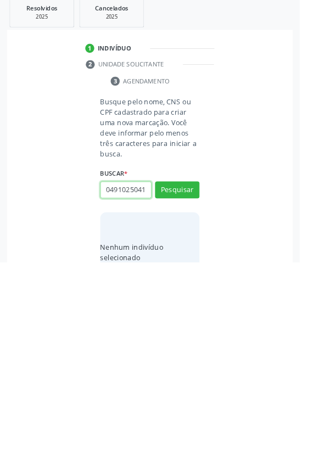
scroll to position [0, 2]
type input "04910250417"
click at [187, 381] on button "Pesquisar" at bounding box center [195, 380] width 49 height 19
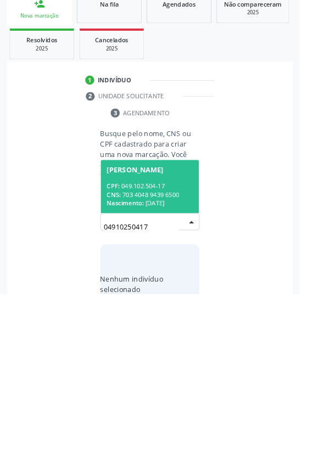
scroll to position [86, 0]
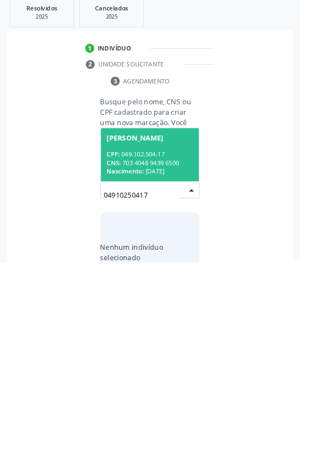
click at [165, 346] on div "CNS: 703 4048 9439 6500" at bounding box center [164, 350] width 95 height 9
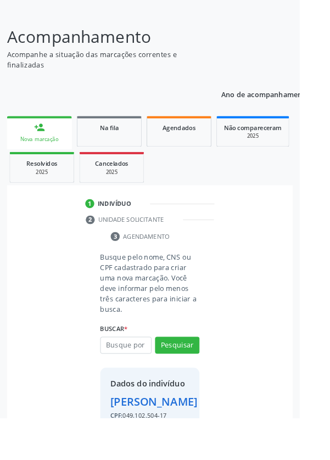
scroll to position [81, 0]
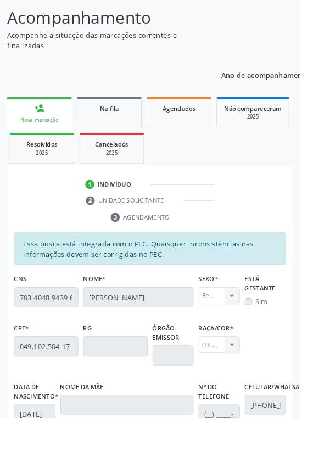
scroll to position [261, 0]
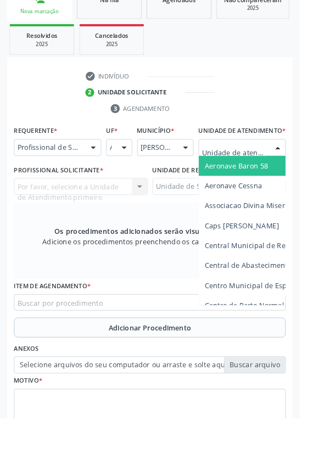
scroll to position [265, 0]
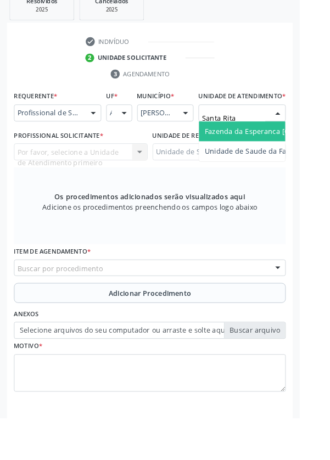
type input "Santa Rita"
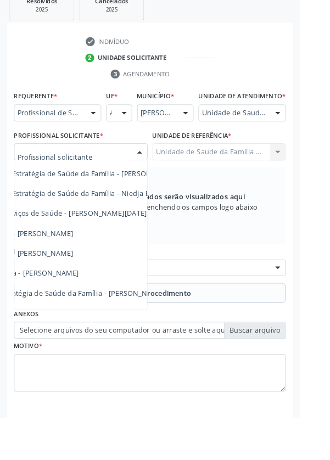
scroll to position [99, 64]
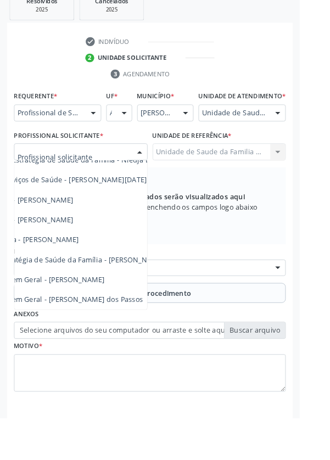
click at [137, 291] on span "Médico da Estratégia de Saúde da Família - [PERSON_NAME]" at bounding box center [69, 285] width 223 height 10
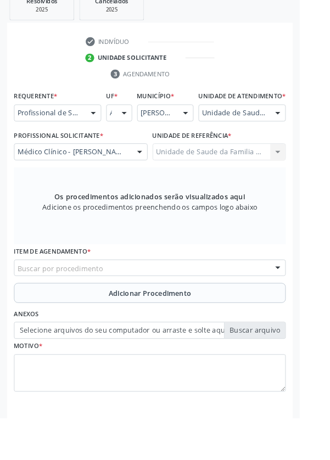
click at [117, 305] on div "Buscar por procedimento" at bounding box center [164, 295] width 299 height 19
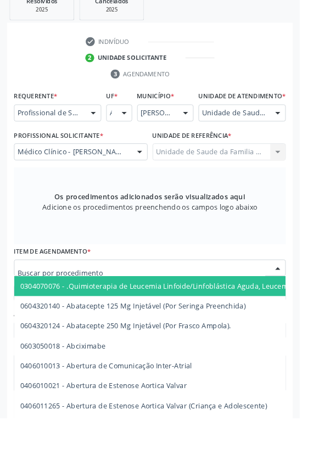
scroll to position [265, 0]
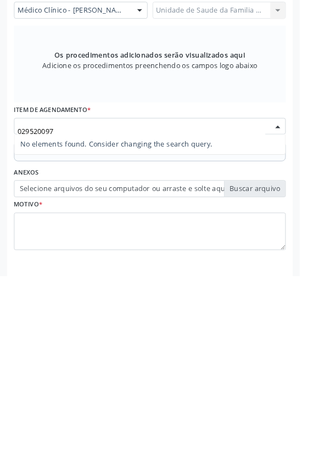
click at [33, 304] on input "029520097" at bounding box center [155, 301] width 273 height 22
click at [77, 305] on input "020520097" at bounding box center [155, 301] width 273 height 22
click at [37, 305] on input "020520097" at bounding box center [155, 301] width 273 height 22
type input "0205020097"
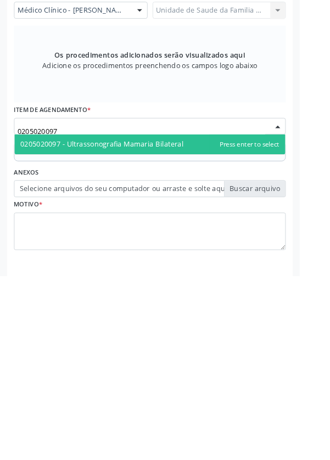
click at [208, 326] on span "0205020097 - Ultrassonografia Mamaria Bilateral" at bounding box center [165, 315] width 298 height 22
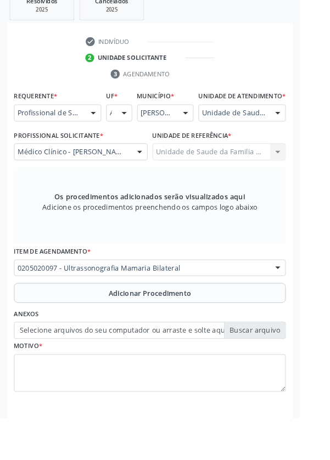
click at [103, 214] on div "Os procedimentos adicionados serão visualizados aqui Adicione os procedimentos …" at bounding box center [164, 226] width 299 height 85
click at [113, 332] on button "Adicionar Procedimento" at bounding box center [164, 323] width 299 height 22
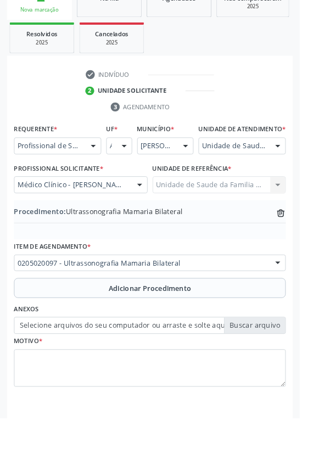
click at [103, 368] on label "Selecione arquivos do seu computador ou arraste e solte aqui" at bounding box center [164, 358] width 299 height 19
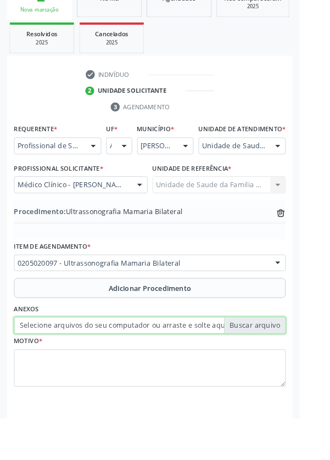
click at [103, 368] on input "Selecione arquivos do seu computador ou arraste e solte aqui" at bounding box center [164, 358] width 299 height 19
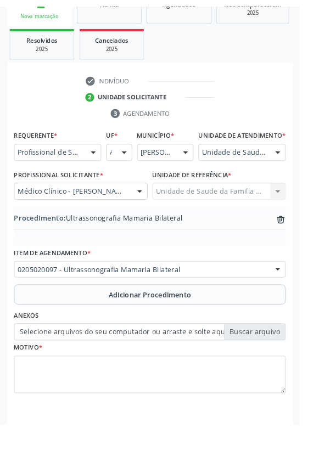
scroll to position [214, 0]
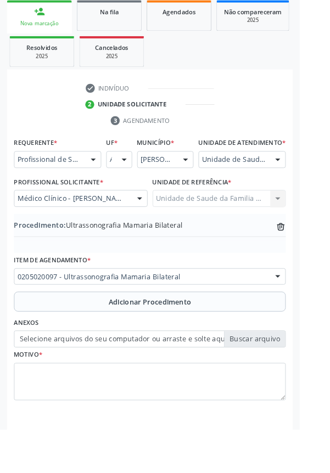
type input "C:\fakepath\17594097534598594187851474752849.jpg"
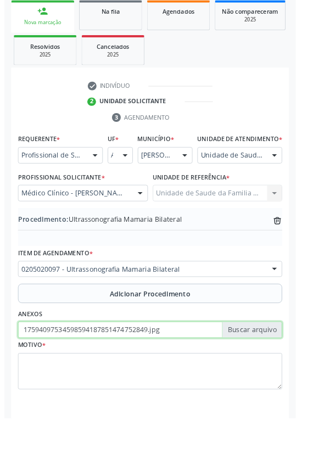
scroll to position [229, 0]
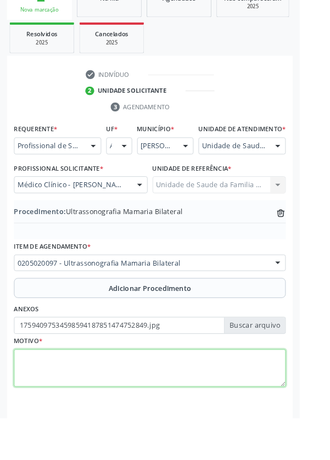
click at [110, 420] on textarea at bounding box center [164, 406] width 299 height 42
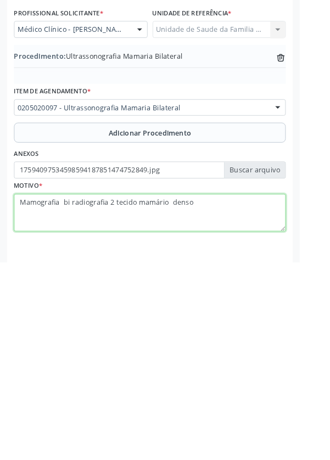
type textarea "Mamografia bi radiografia 2 tecido mamário denso"
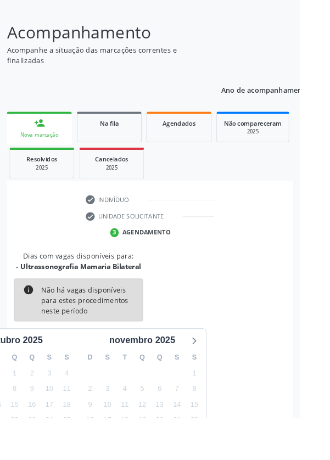
scroll to position [91, 0]
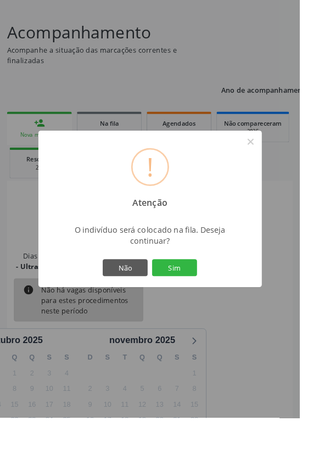
click at [209, 304] on button "Sim" at bounding box center [191, 294] width 49 height 19
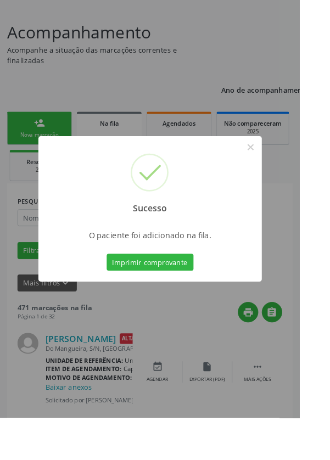
scroll to position [0, 0]
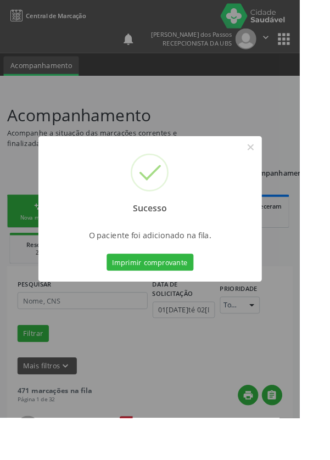
click at [171, 298] on button "Imprimir comprovante" at bounding box center [165, 288] width 96 height 19
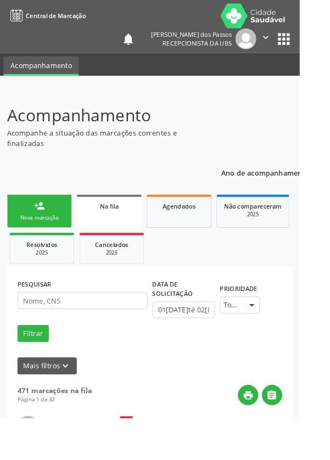
click at [35, 237] on div "Nova marcação" at bounding box center [43, 239] width 55 height 8
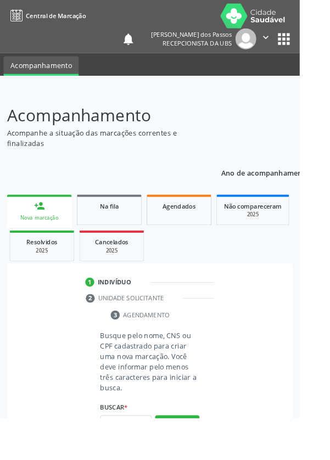
click at [38, 233] on link "person_add Nova marcação" at bounding box center [43, 232] width 71 height 37
click at [139, 459] on input "text" at bounding box center [138, 466] width 57 height 19
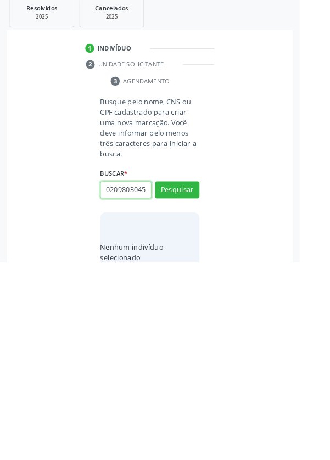
scroll to position [0, 2]
type input "02098030452"
click at [198, 379] on button "Pesquisar" at bounding box center [195, 380] width 49 height 19
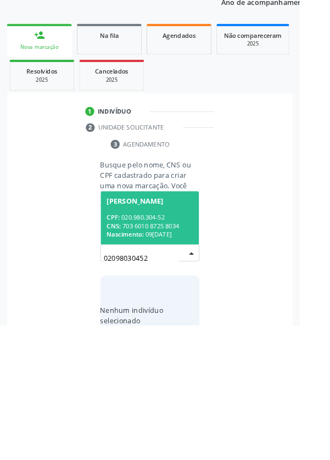
scroll to position [86, 0]
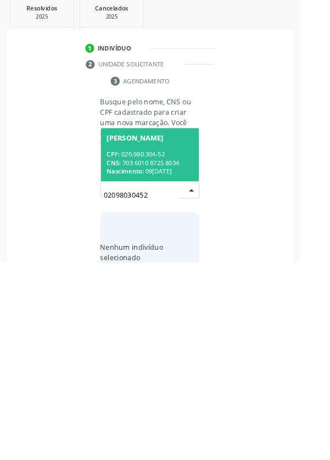
click at [160, 346] on div "CNS: 703 6010 8725 8034" at bounding box center [164, 350] width 95 height 9
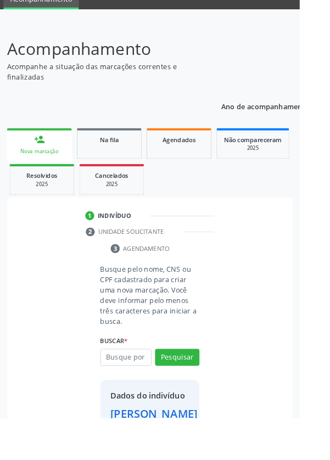
scroll to position [63, 0]
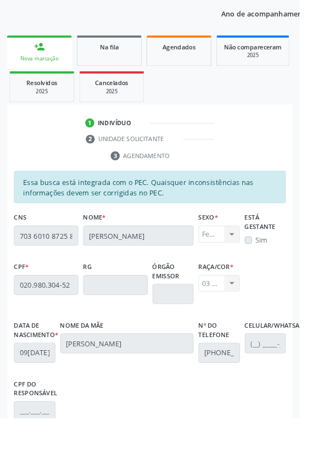
scroll to position [261, 0]
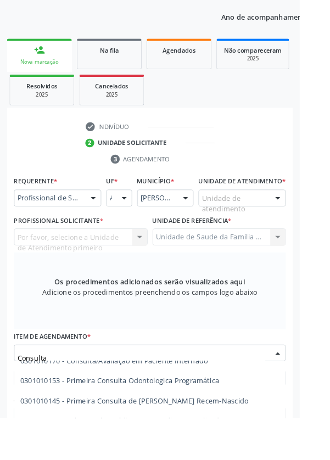
scroll to position [172, 0]
click at [66, 398] on input "Consulta" at bounding box center [155, 394] width 273 height 22
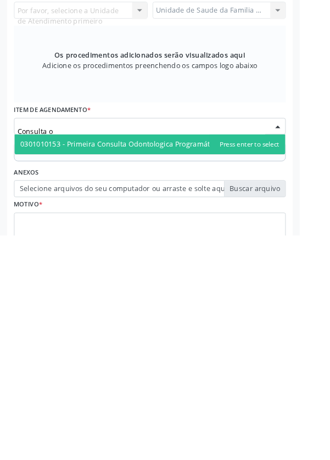
scroll to position [0, 0]
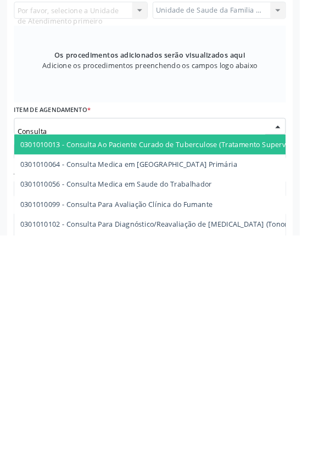
type input "Consulta o"
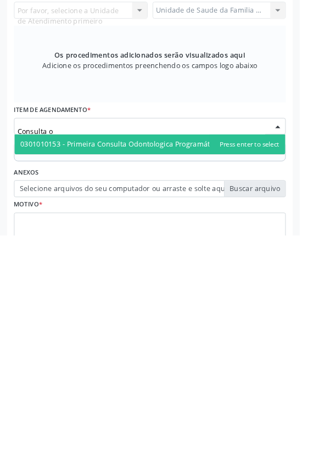
click at [140, 364] on span "0301010153 - Primeira Consulta Odontologica Programática" at bounding box center [132, 359] width 219 height 10
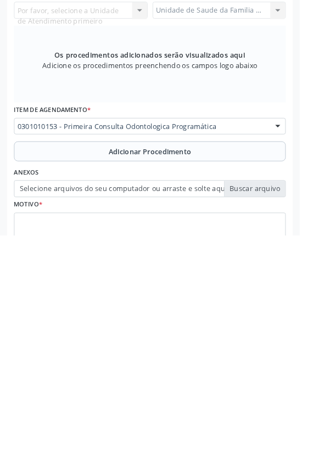
scroll to position [221, 0]
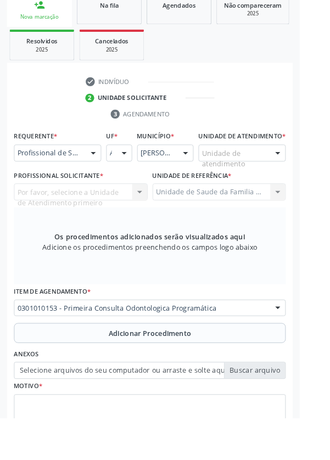
click at [302, 347] on div at bounding box center [306, 339] width 16 height 19
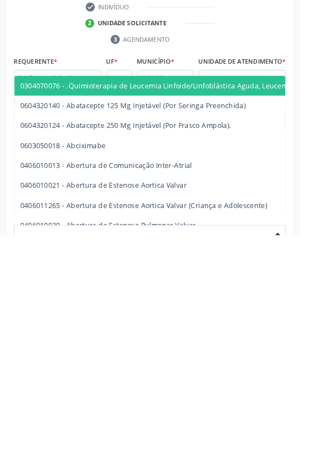
scroll to position [103, 0]
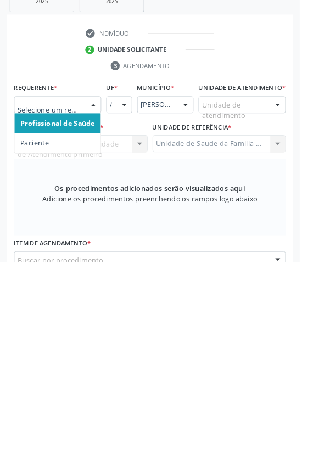
click at [68, 307] on span "Profissional de Saúde" at bounding box center [64, 306] width 82 height 10
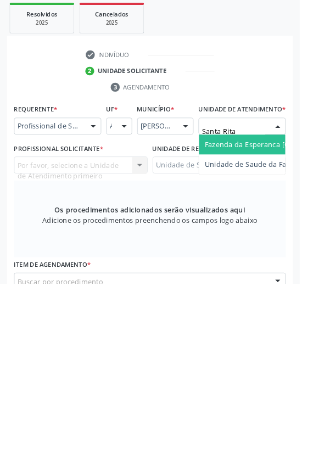
type input "Santa Rita"
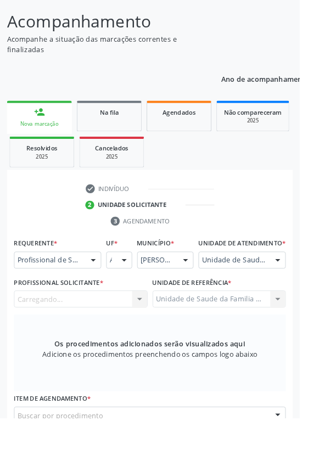
click at [95, 339] on div "Carregando... Nenhum resultado encontrado para: " " Não há nenhuma opção para s…" at bounding box center [88, 329] width 147 height 19
click at [116, 339] on div "Profissional solicitante" at bounding box center [88, 329] width 147 height 19
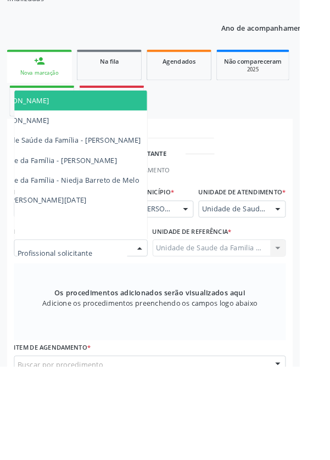
scroll to position [0, 137]
click at [143, 216] on span "Cirurgião-Dentista da Estratégia de Saúde da Família - [PERSON_NAME]" at bounding box center [23, 210] width 263 height 10
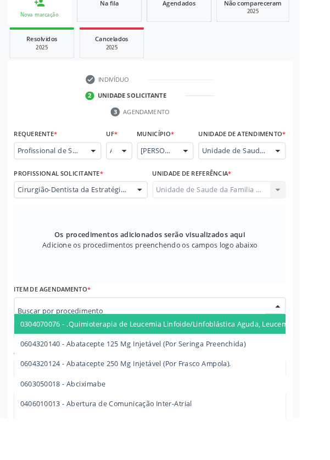
scroll to position [257, 0]
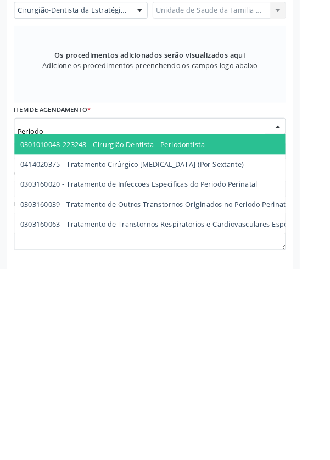
type input "Periodon"
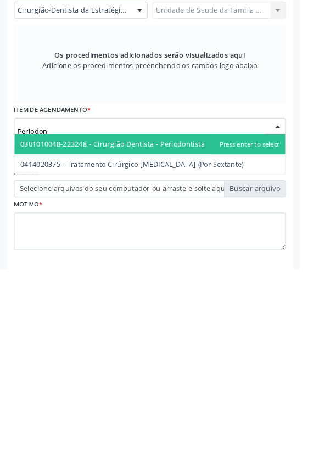
click at [194, 328] on span "0301010048-223248 - Cirurgião Dentista - Periodontista" at bounding box center [124, 322] width 203 height 10
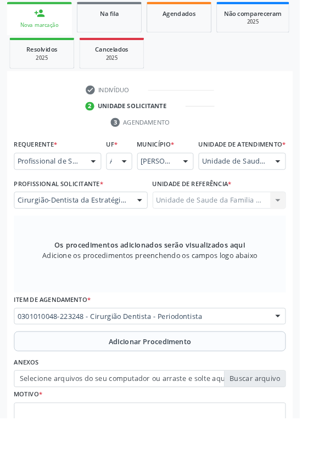
scroll to position [212, 0]
click at [83, 386] on button "Adicionar Procedimento" at bounding box center [164, 375] width 299 height 22
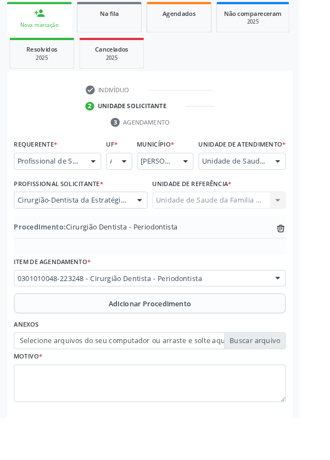
scroll to position [171, 0]
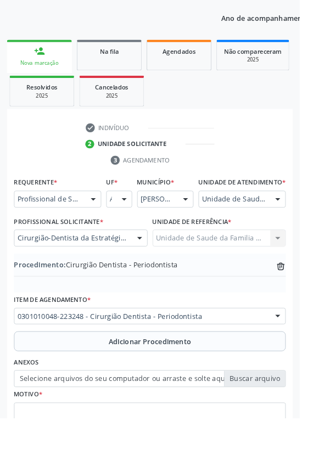
click at [100, 426] on label "Selecione arquivos do seu computador ou arraste e solte aqui" at bounding box center [164, 416] width 299 height 19
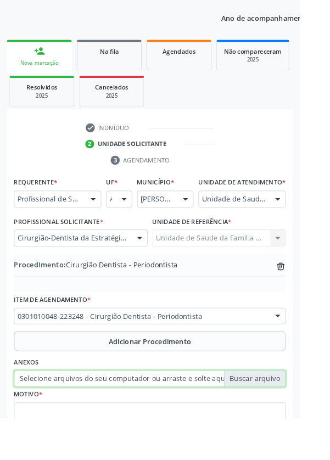
click at [100, 426] on input "Selecione arquivos do seu computador ou arraste e solte aqui" at bounding box center [164, 416] width 299 height 19
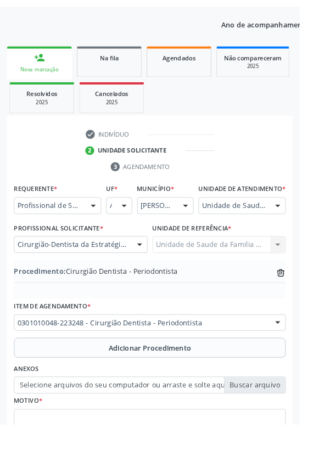
scroll to position [156, 0]
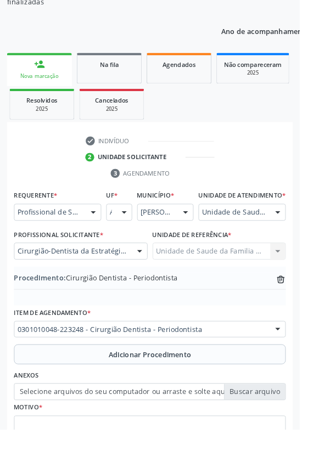
type input "C:\fakepath\17594105944851070375219058952120.jpg"
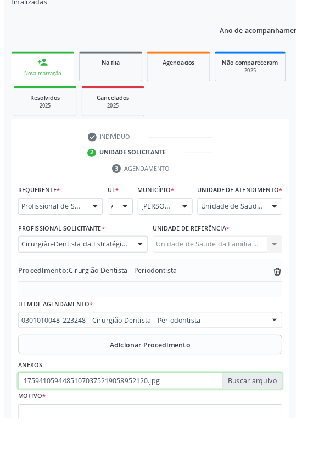
scroll to position [171, 0]
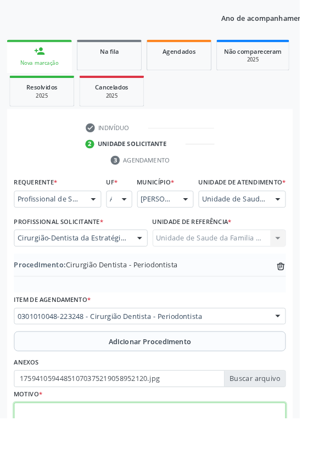
click at [68, 459] on textarea at bounding box center [164, 464] width 299 height 42
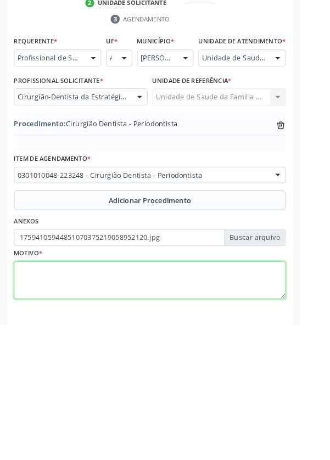
scroll to position [229, 0]
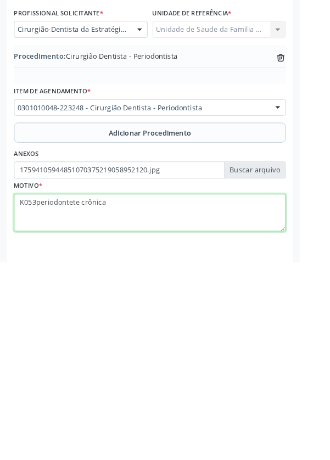
type textarea "K053periodontete crônica"
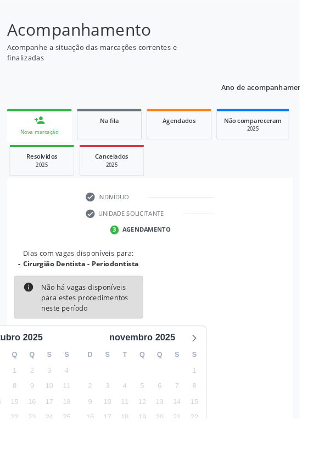
scroll to position [91, 0]
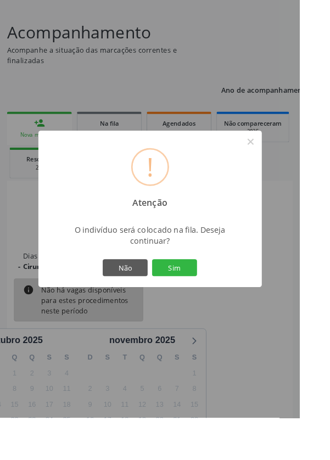
click at [207, 304] on button "Sim" at bounding box center [191, 294] width 49 height 19
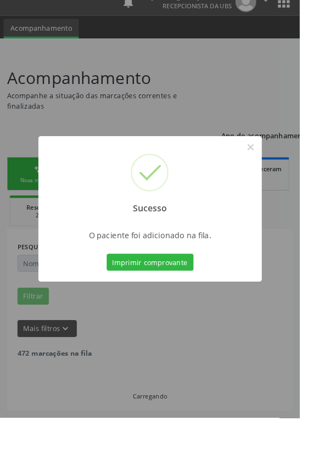
scroll to position [0, 0]
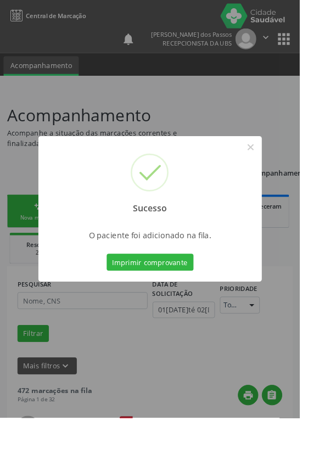
click at [173, 298] on button "Imprimir comprovante" at bounding box center [165, 288] width 96 height 19
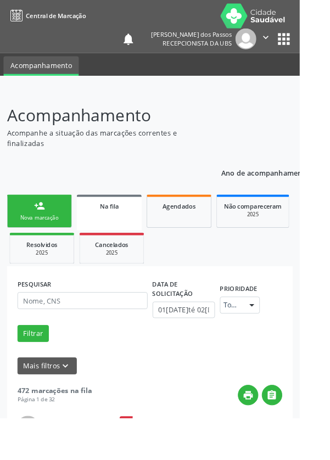
click at [34, 233] on link "person_add Nova marcação" at bounding box center [43, 232] width 71 height 37
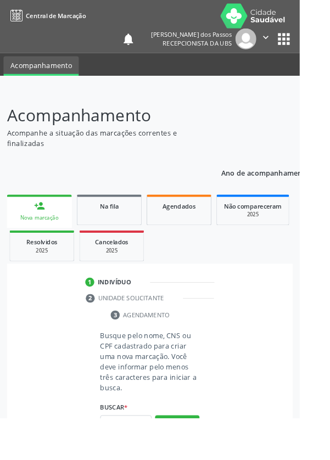
click at [35, 240] on div "Nova marcação" at bounding box center [43, 239] width 56 height 8
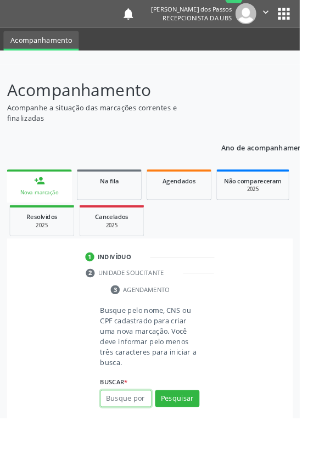
click at [147, 439] on input "text" at bounding box center [138, 438] width 57 height 19
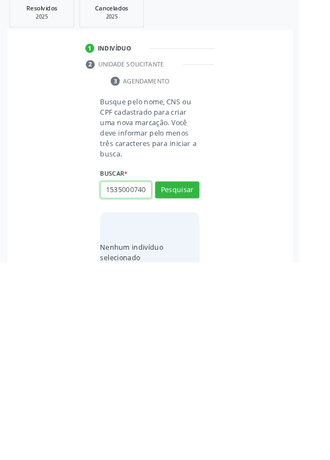
scroll to position [0, 2]
type input "15350007408"
click at [198, 378] on button "Pesquisar" at bounding box center [195, 380] width 49 height 19
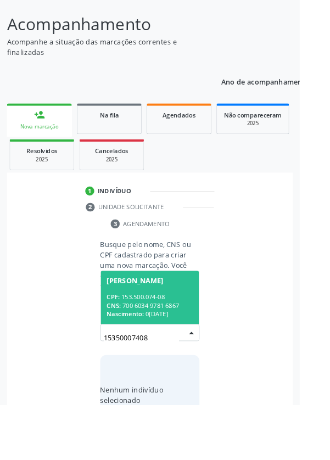
scroll to position [86, 0]
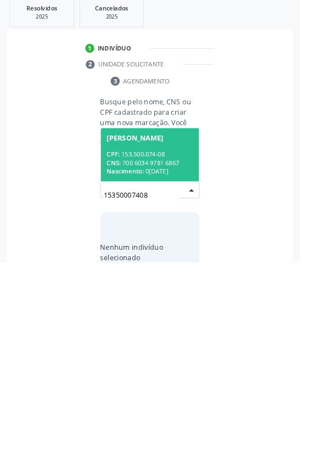
click at [160, 341] on div "CPF: 153.500.074-08" at bounding box center [164, 340] width 95 height 9
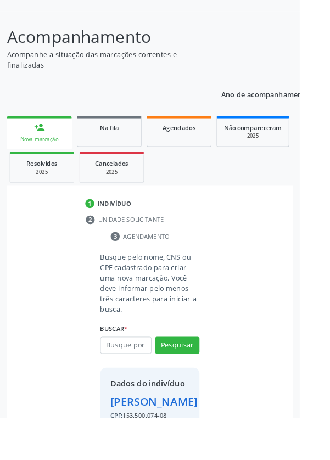
scroll to position [81, 0]
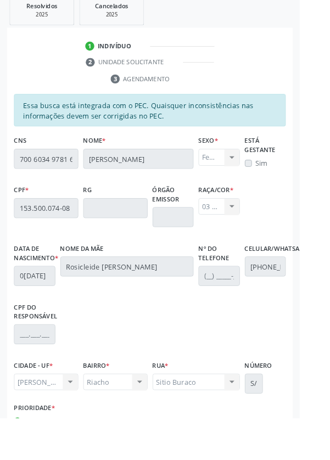
scroll to position [261, 0]
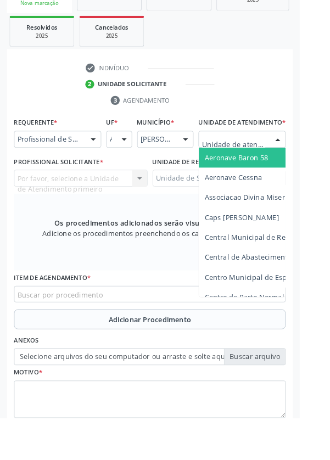
scroll to position [265, 0]
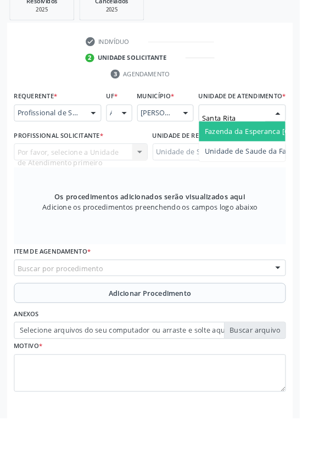
type input "Santa Rita"
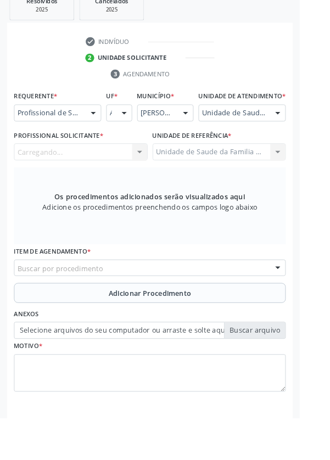
click at [93, 177] on div "Carregando... Nenhum resultado encontrado para: " " Não há nenhuma opção para s…" at bounding box center [88, 167] width 147 height 19
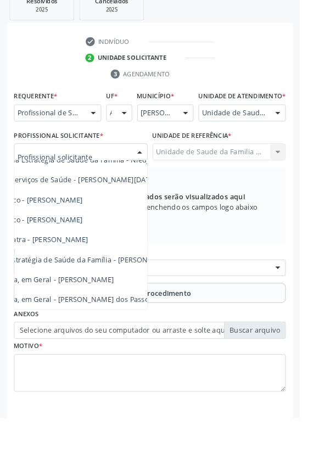
scroll to position [99, 55]
click at [142, 291] on span "Médico da Estratégia de Saúde da Família - [PERSON_NAME]" at bounding box center [78, 285] width 223 height 10
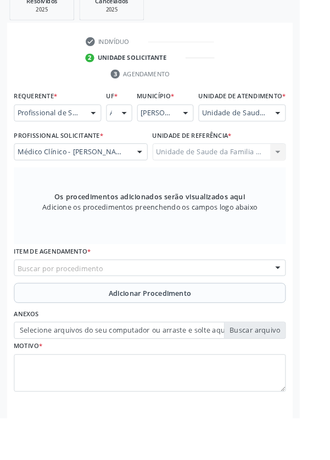
click at [118, 305] on div "Buscar por procedimento" at bounding box center [164, 295] width 299 height 19
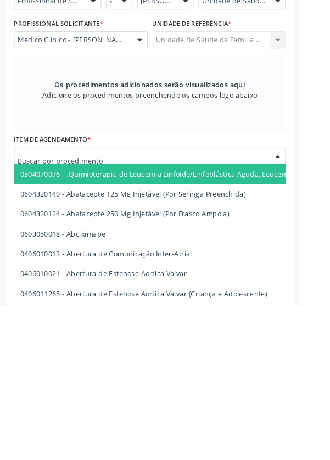
scroll to position [265, 0]
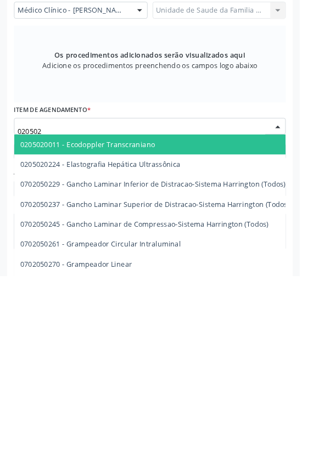
click at [53, 306] on input "020502" at bounding box center [155, 301] width 273 height 22
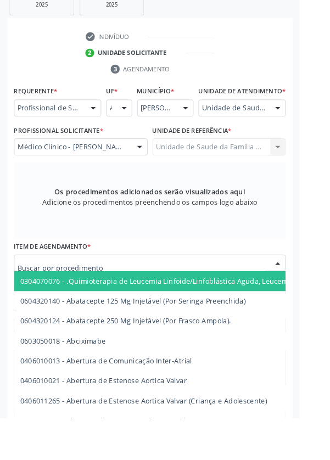
scroll to position [271, 0]
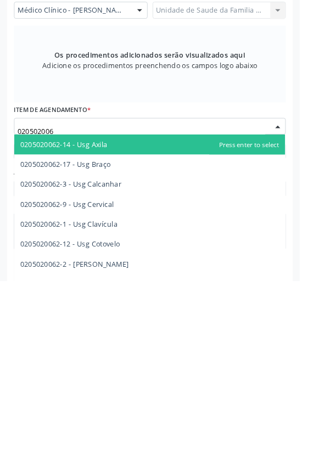
type input "0205020062"
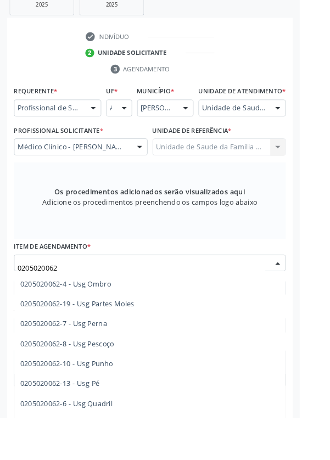
scroll to position [216, 0]
click at [134, 390] on span "0205020062-10 - Usg Punho" at bounding box center [165, 379] width 298 height 22
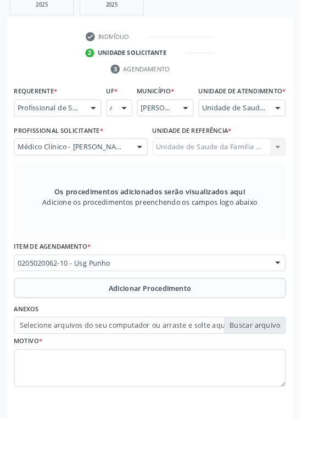
click at [82, 326] on button "Adicionar Procedimento" at bounding box center [164, 317] width 299 height 22
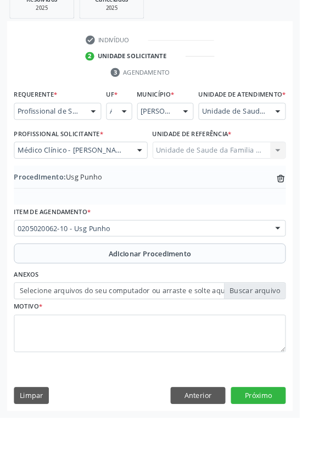
scroll to position [229, 0]
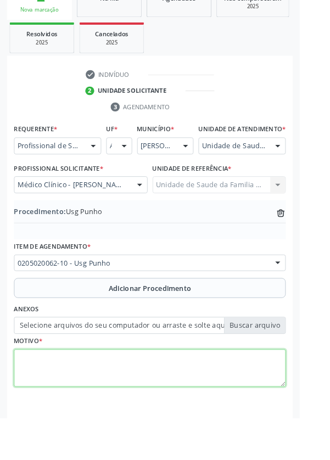
click at [72, 418] on textarea at bounding box center [164, 406] width 299 height 42
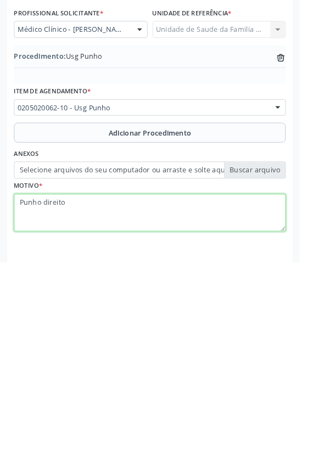
type textarea "Punho direito"
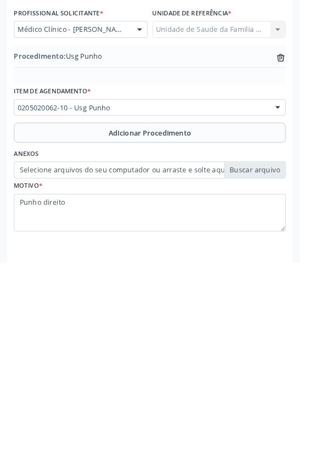
click at [116, 367] on label "Selecione arquivos do seu computador ou arraste e solte aqui" at bounding box center [164, 358] width 299 height 19
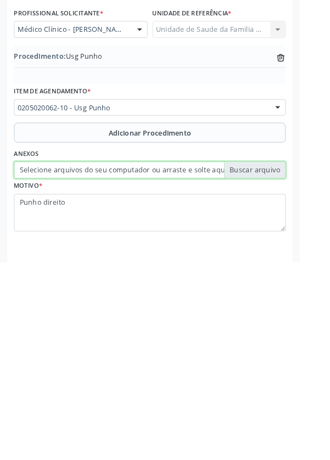
click at [116, 367] on input "Selecione arquivos do seu computador ou arraste e solte aqui" at bounding box center [164, 358] width 299 height 19
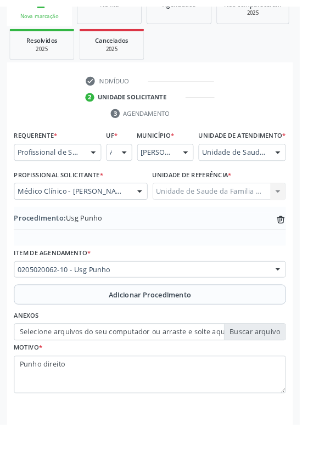
scroll to position [214, 0]
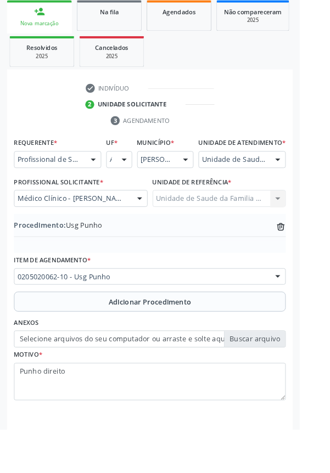
type input "C:\fakepath\17594112810641895215706438153531.jpg"
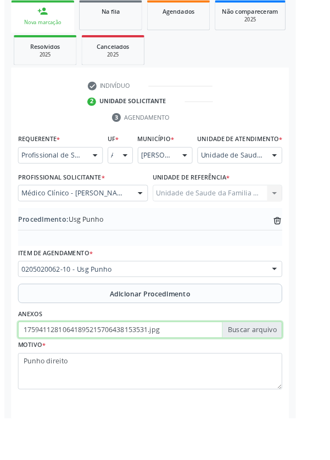
scroll to position [229, 0]
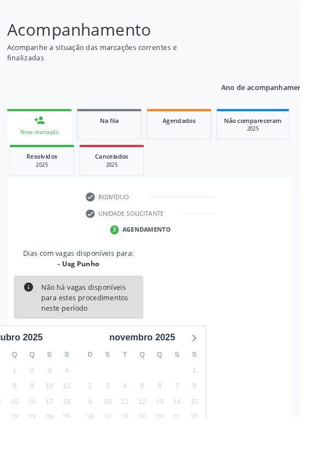
scroll to position [149, 0]
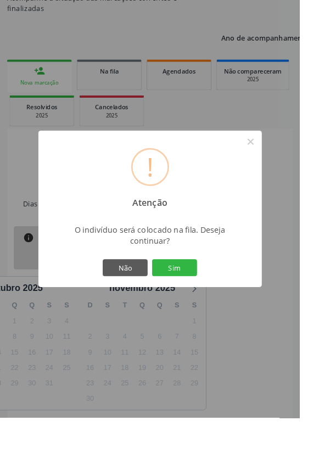
click at [205, 304] on button "Sim" at bounding box center [191, 294] width 49 height 19
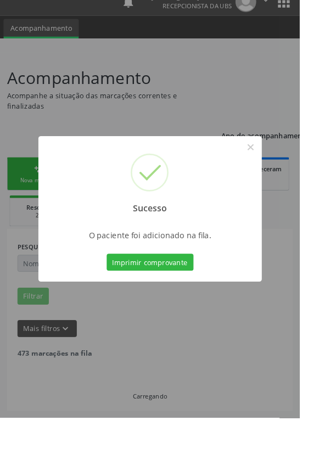
click at [177, 298] on button "Imprimir comprovante" at bounding box center [165, 288] width 96 height 19
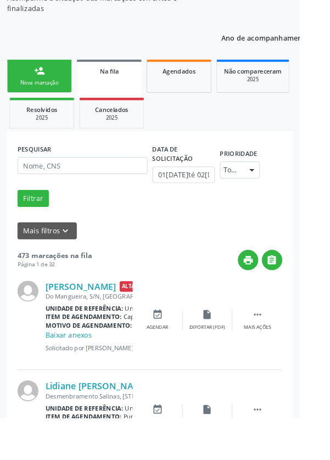
scroll to position [0, 0]
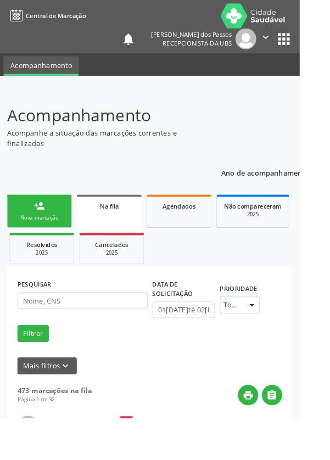
click at [32, 228] on link "person_add Nova marcação" at bounding box center [43, 232] width 71 height 37
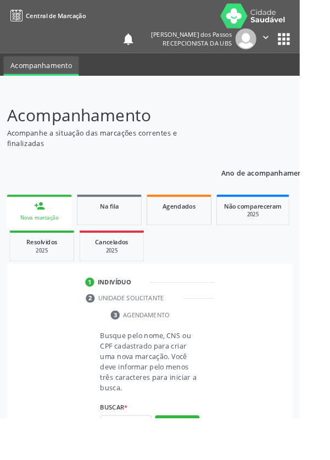
click at [38, 232] on div "person_add" at bounding box center [43, 227] width 12 height 12
click at [136, 459] on input "text" at bounding box center [138, 466] width 57 height 19
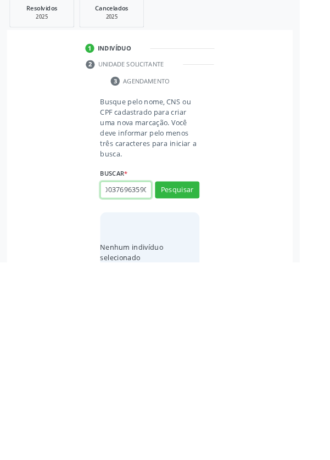
scroll to position [0, 20]
type input "700003769635900"
click at [196, 379] on button "Pesquisar" at bounding box center [195, 380] width 49 height 19
type input "700003769635900"
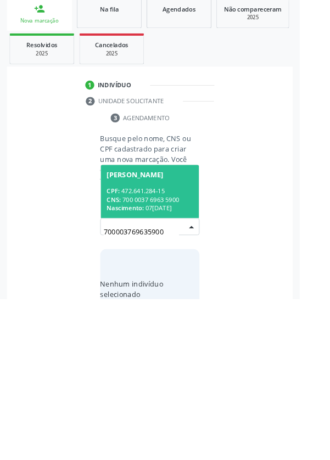
scroll to position [86, 0]
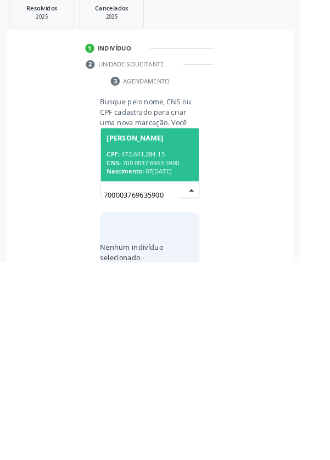
click at [171, 338] on div "CPF: 472.641.284-15" at bounding box center [164, 340] width 95 height 9
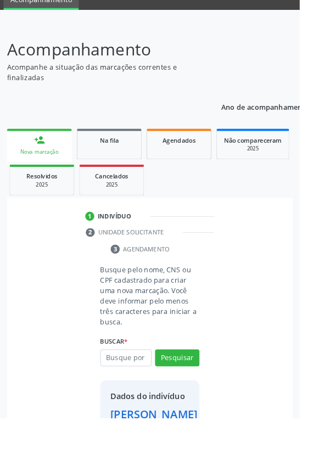
scroll to position [63, 0]
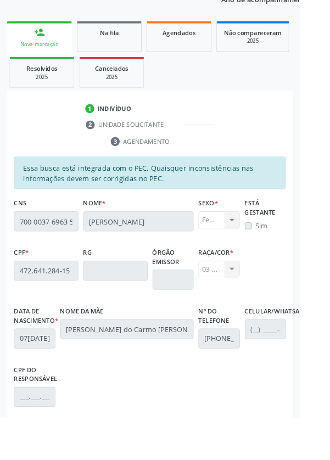
scroll to position [261, 0]
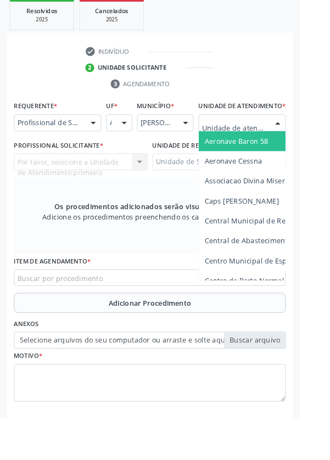
scroll to position [265, 0]
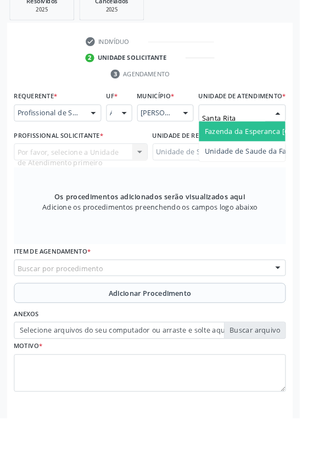
type input "Santa Rita"
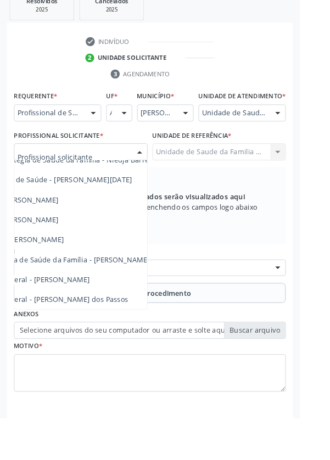
scroll to position [99, 82]
click at [136, 291] on span "Médico da Estratégia de Saúde da Família - [PERSON_NAME]" at bounding box center [51, 285] width 223 height 10
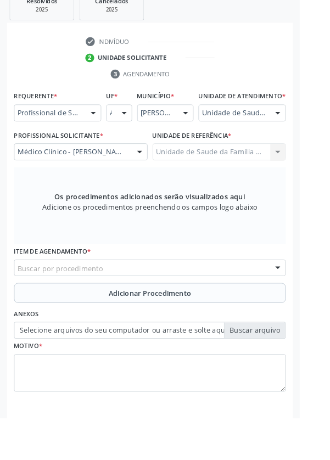
click at [120, 305] on div "Buscar por procedimento" at bounding box center [164, 295] width 299 height 19
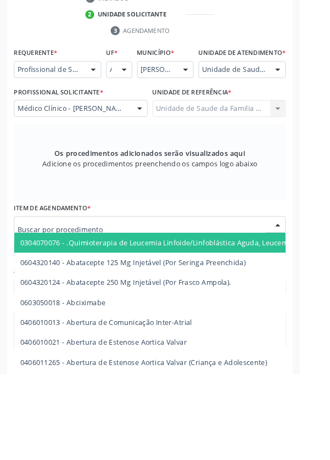
scroll to position [265, 0]
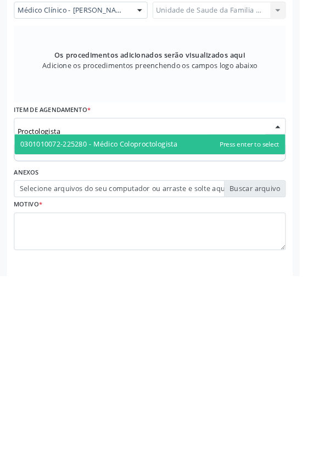
type input "Proctologista"
click at [184, 319] on span "0301010072-225280 - Médico Coloproctologista" at bounding box center [109, 315] width 173 height 10
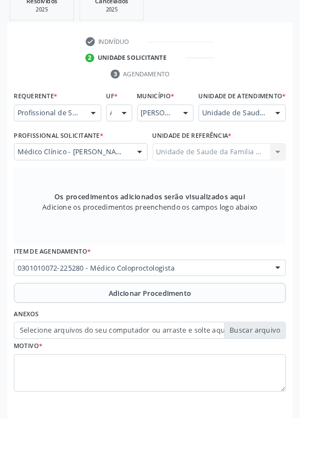
click at [126, 329] on span "Adicionar Procedimento" at bounding box center [165, 323] width 91 height 12
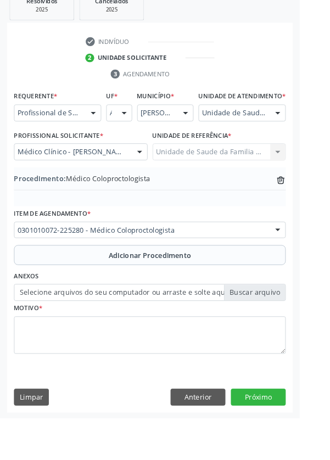
scroll to position [229, 0]
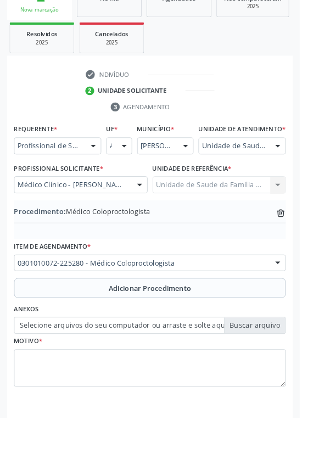
click at [64, 368] on label "Selecione arquivos do seu computador ou arraste e solte aqui" at bounding box center [164, 358] width 299 height 19
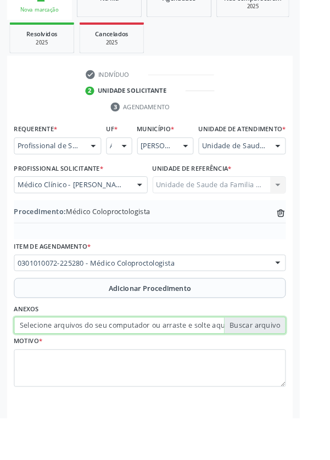
click at [64, 368] on input "Selecione arquivos do seu computador ou arraste e solte aqui" at bounding box center [164, 358] width 299 height 19
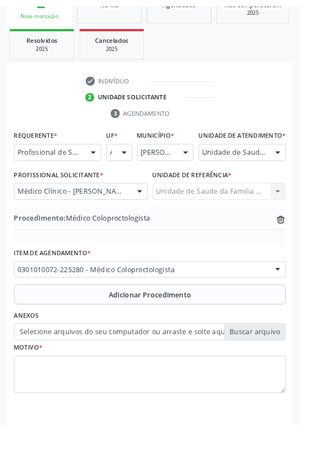
scroll to position [214, 0]
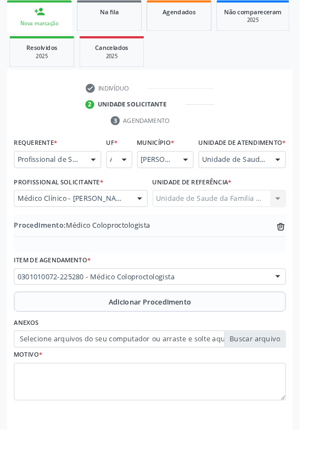
type input "C:\fakepath\17594116247501383838899501916408.jpg"
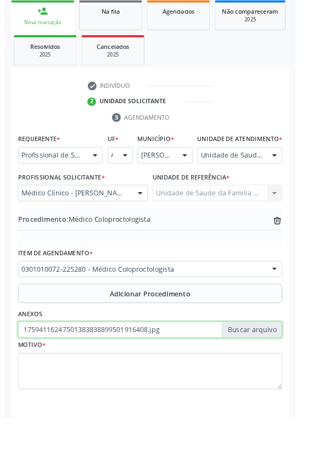
scroll to position [229, 0]
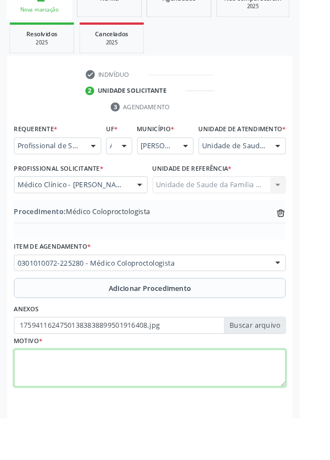
click at [81, 419] on textarea at bounding box center [164, 406] width 299 height 42
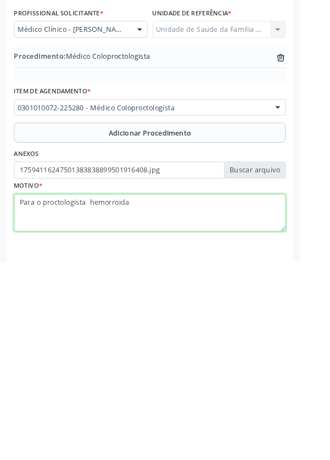
type textarea "Para o proctologista hemorroida?"
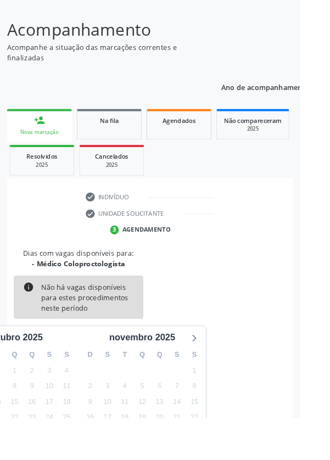
scroll to position [91, 0]
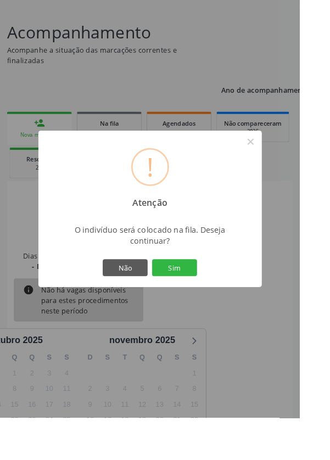
click at [202, 304] on button "Sim" at bounding box center [191, 294] width 49 height 19
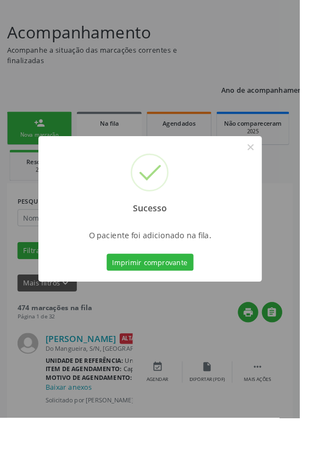
scroll to position [0, 0]
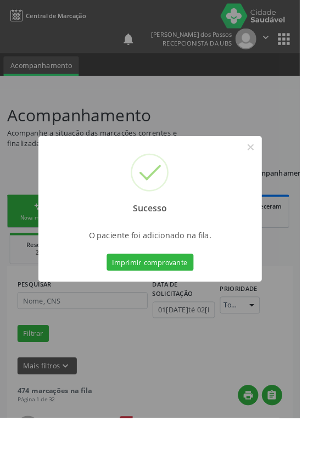
click at [175, 298] on button "Imprimir comprovante" at bounding box center [165, 288] width 96 height 19
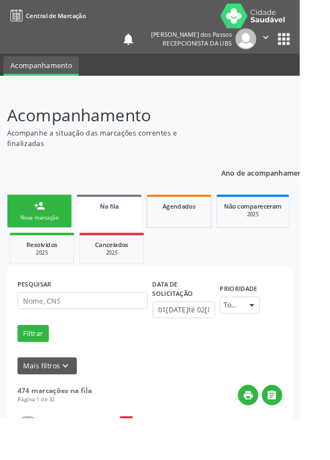
click at [40, 233] on link "person_add Nova marcação" at bounding box center [43, 232] width 71 height 37
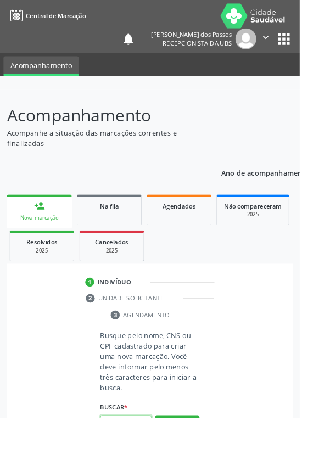
click at [132, 459] on input "text" at bounding box center [138, 466] width 57 height 19
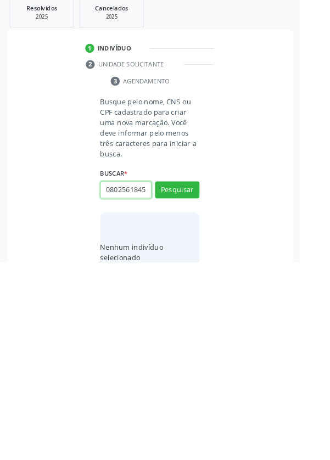
scroll to position [0, 2]
type input "08025618455"
click at [200, 374] on button "Pesquisar" at bounding box center [195, 380] width 49 height 19
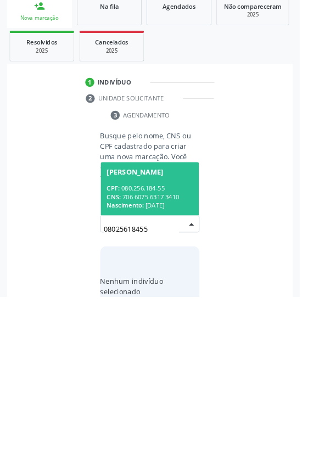
scroll to position [86, 0]
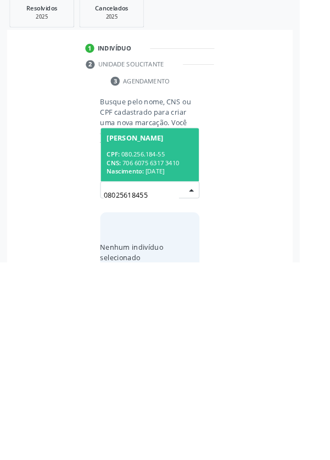
click at [149, 338] on div "CPF: 080.256.184-55" at bounding box center [164, 340] width 95 height 9
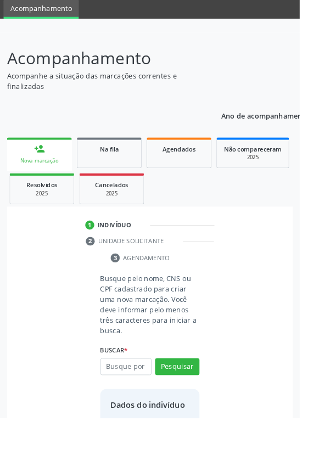
scroll to position [63, 0]
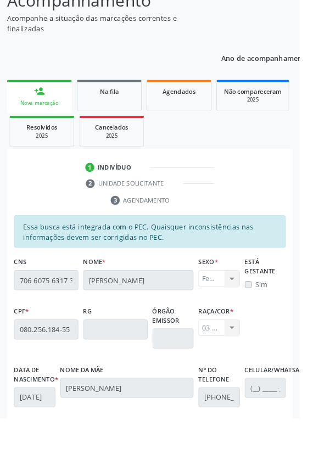
scroll to position [261, 0]
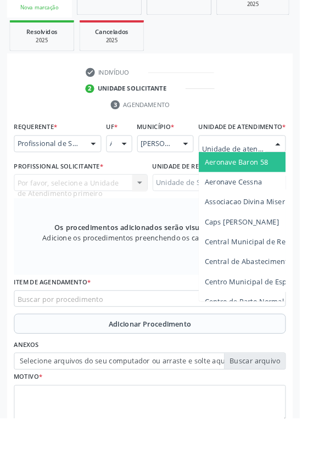
scroll to position [265, 0]
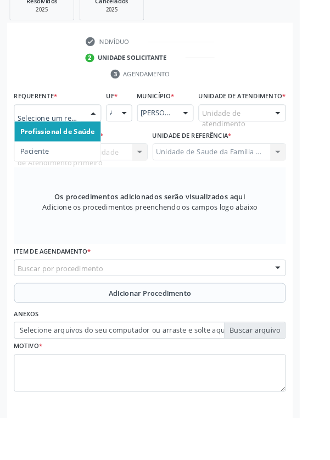
click at [40, 165] on span "Paciente" at bounding box center [38, 166] width 31 height 10
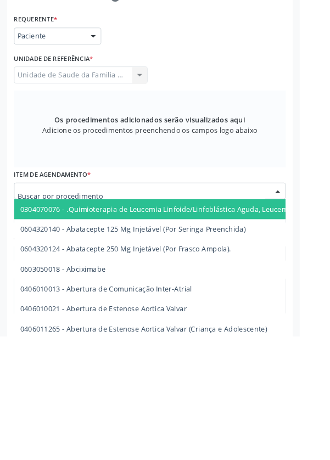
scroll to position [261, 0]
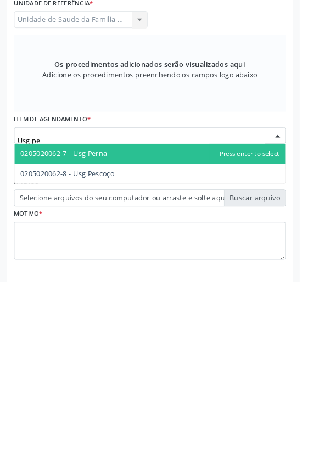
type input "Usg p"
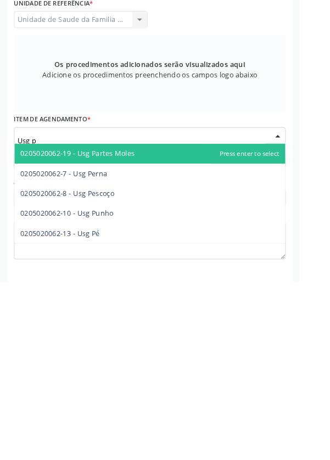
click at [106, 404] on span "0205020062-13 - Usg Pé" at bounding box center [66, 407] width 87 height 10
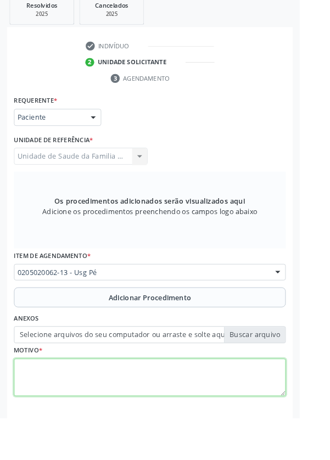
click at [76, 417] on textarea at bounding box center [164, 416] width 299 height 42
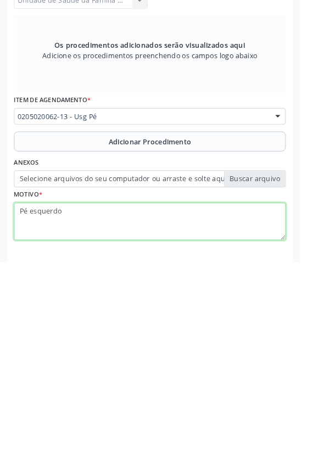
type textarea "Pé esquerdo"
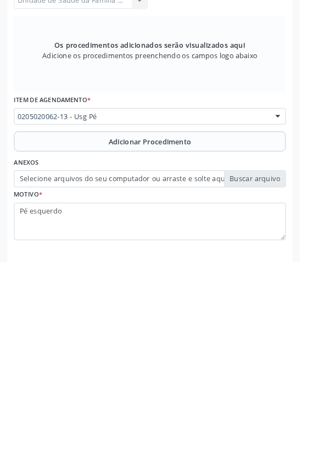
click at [139, 327] on span "Adicionar Procedimento" at bounding box center [165, 328] width 91 height 12
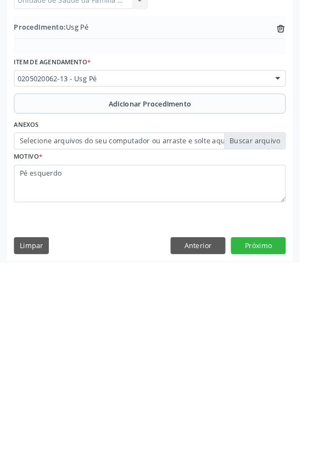
scroll to position [218, 0]
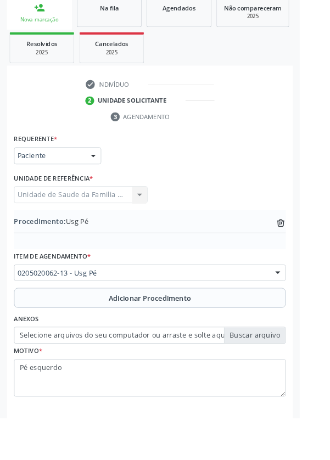
click at [110, 371] on label "Selecione arquivos do seu computador ou arraste e solte aqui" at bounding box center [164, 369] width 299 height 19
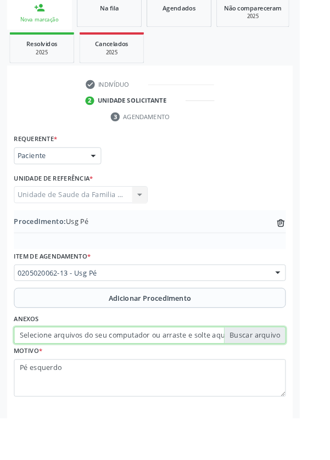
click at [110, 371] on input "Selecione arquivos do seu computador ou arraste e solte aqui" at bounding box center [164, 369] width 299 height 19
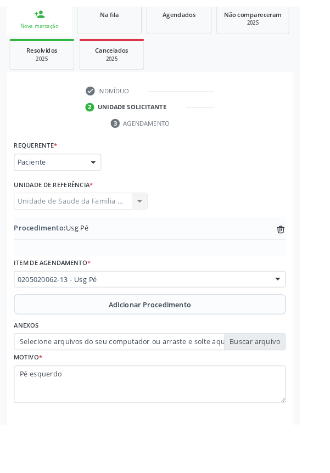
scroll to position [204, 0]
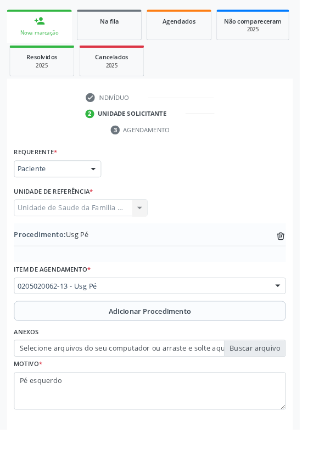
type input "C:\fakepath\1759411962143357780010067793559.jpg"
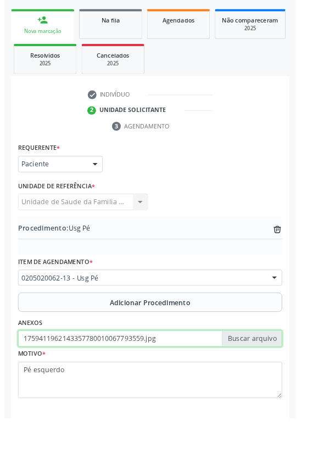
scroll to position [218, 0]
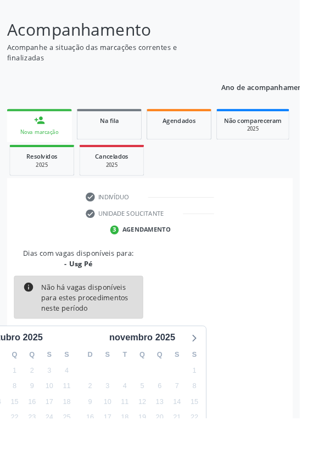
scroll to position [149, 0]
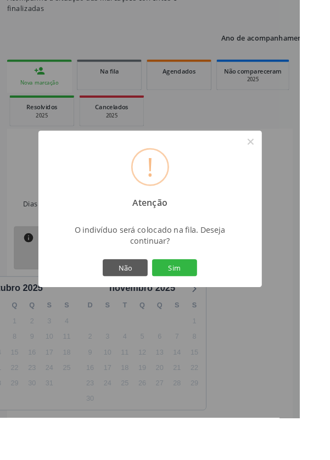
click at [203, 304] on button "Sim" at bounding box center [191, 294] width 49 height 19
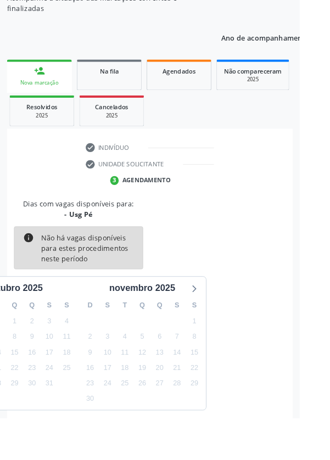
scroll to position [0, 0]
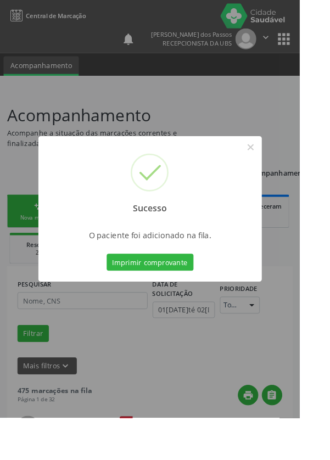
click at [186, 298] on button "Imprimir comprovante" at bounding box center [165, 288] width 96 height 19
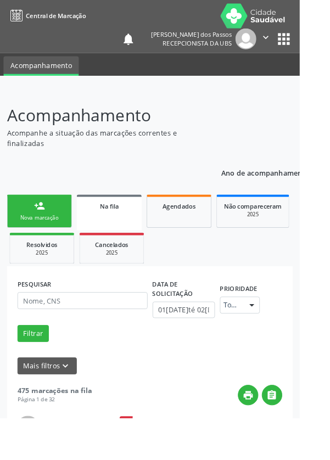
click at [38, 238] on div "Nova marcação" at bounding box center [43, 239] width 55 height 8
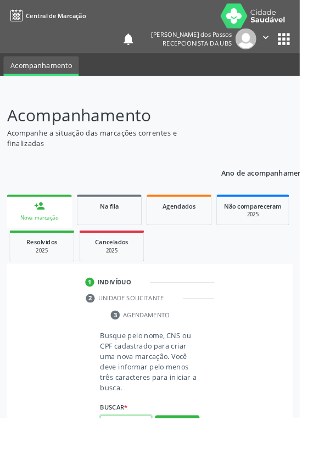
click at [130, 459] on input "text" at bounding box center [138, 466] width 57 height 19
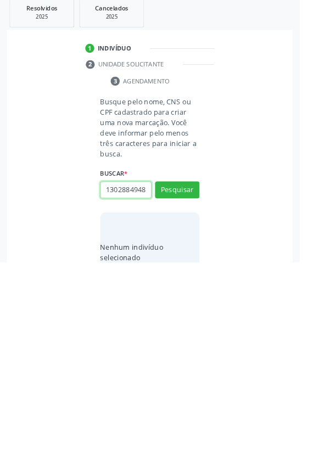
scroll to position [0, 2]
type input "13028849488"
click at [192, 381] on button "Pesquisar" at bounding box center [195, 380] width 49 height 19
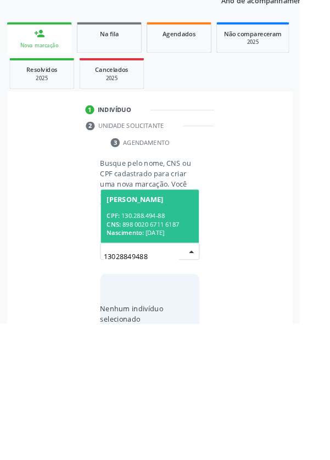
scroll to position [86, 0]
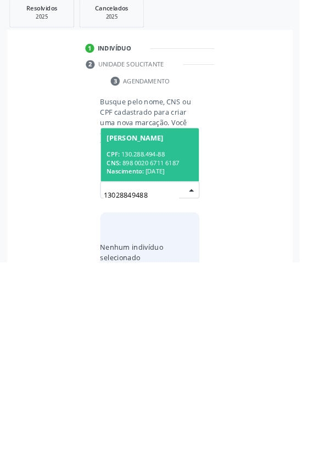
click at [162, 339] on div "CPF: 130.288.494-88" at bounding box center [164, 340] width 95 height 9
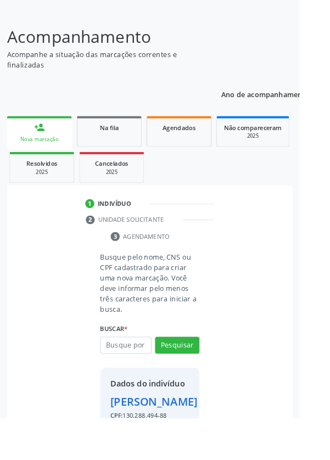
scroll to position [99, 0]
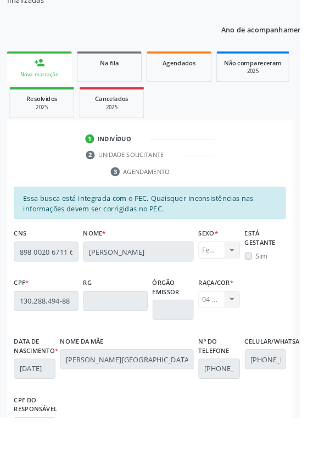
scroll to position [261, 0]
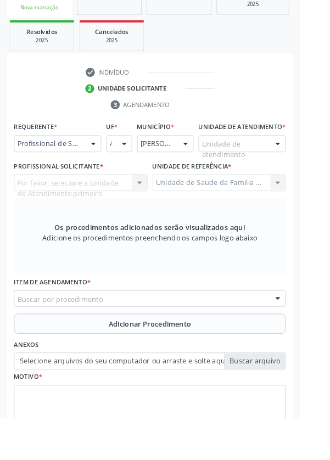
scroll to position [250, 0]
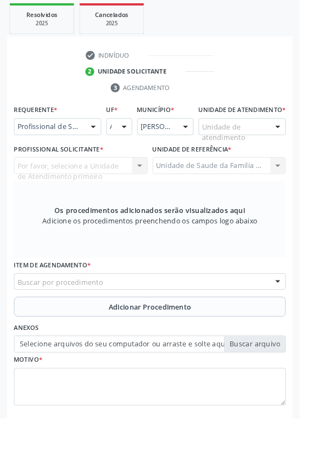
click at [88, 192] on div "Por favor, selecione a Unidade de Atendimento primeiro Nenhum resultado encontr…" at bounding box center [88, 182] width 147 height 19
click at [82, 190] on div "Por favor, selecione a Unidade de Atendimento primeiro Nenhum resultado encontr…" at bounding box center [88, 182] width 147 height 19
click at [81, 192] on div "Por favor, selecione a Unidade de Atendimento primeiro Nenhum resultado encontr…" at bounding box center [88, 182] width 147 height 19
click at [83, 189] on div "Por favor, selecione a Unidade de Atendimento primeiro Nenhum resultado encontr…" at bounding box center [88, 182] width 147 height 19
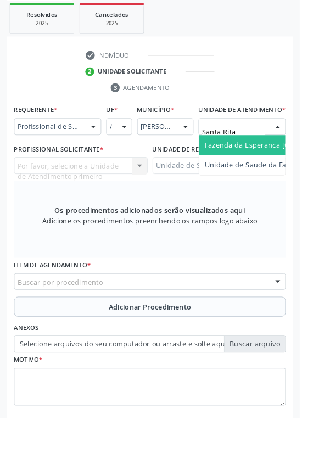
type input "Santa Rita"
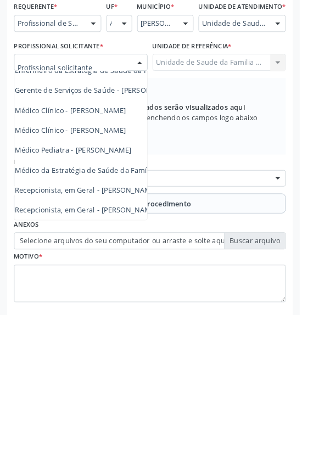
click at [139, 306] on span "Médico da Estratégia de Saúde da Família - [PERSON_NAME]" at bounding box center [127, 300] width 223 height 10
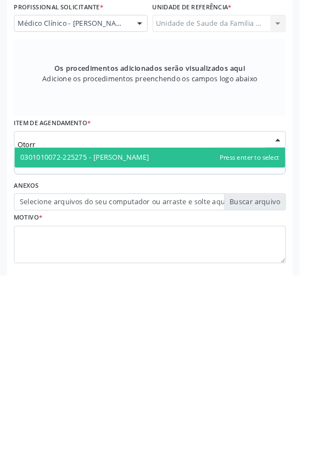
type input "Otorri"
click at [164, 335] on span "0301010072-225275 - [PERSON_NAME]" at bounding box center [94, 329] width 142 height 10
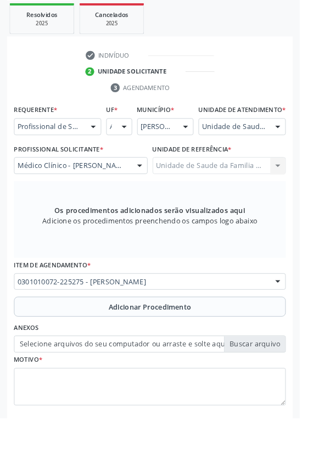
click at [104, 347] on button "Adicionar Procedimento" at bounding box center [164, 338] width 299 height 22
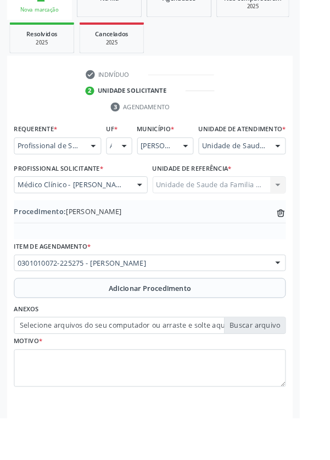
click at [64, 368] on label "Selecione arquivos do seu computador ou arraste e solte aqui" at bounding box center [164, 358] width 299 height 19
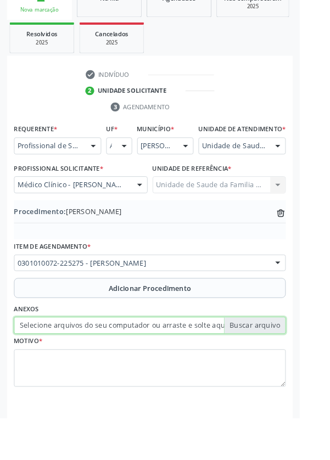
click at [64, 368] on input "Selecione arquivos do seu computador ou arraste e solte aqui" at bounding box center [164, 358] width 299 height 19
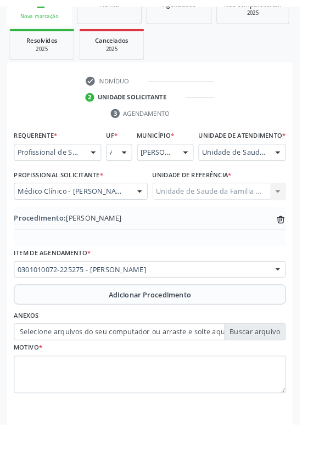
scroll to position [214, 0]
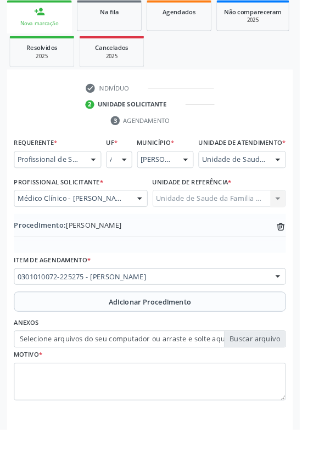
type input "C:\fakepath\17594129855507317729582532479208.jpg"
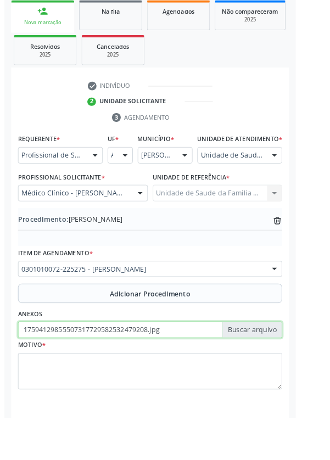
scroll to position [229, 0]
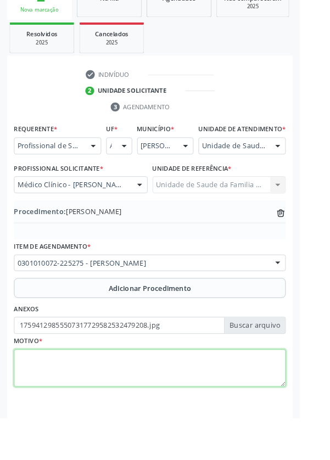
click at [86, 420] on textarea at bounding box center [164, 406] width 299 height 42
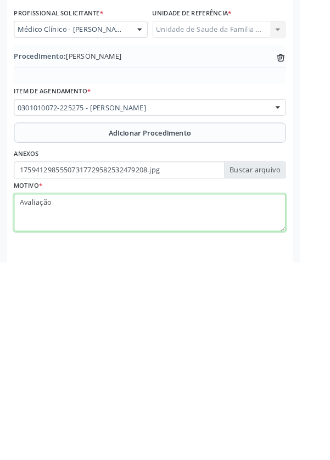
type textarea "Avaliação"
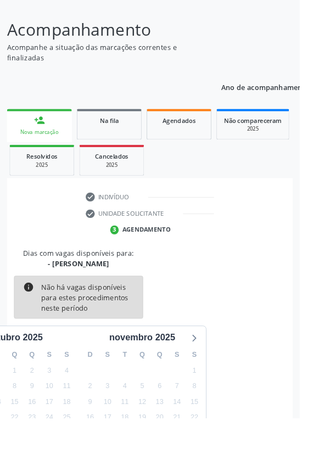
scroll to position [91, 0]
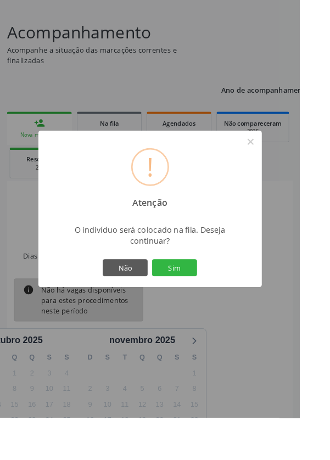
click at [209, 304] on button "Sim" at bounding box center [191, 294] width 49 height 19
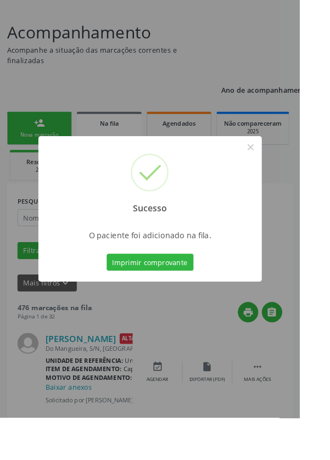
scroll to position [0, 0]
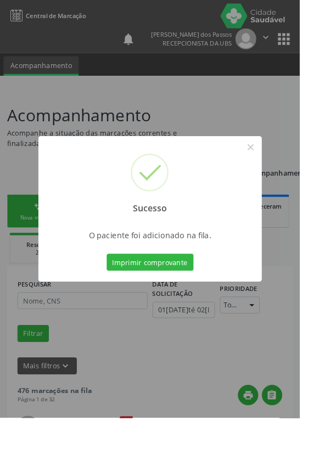
click at [166, 298] on button "Imprimir comprovante" at bounding box center [165, 288] width 96 height 19
